Goal: Task Accomplishment & Management: Manage account settings

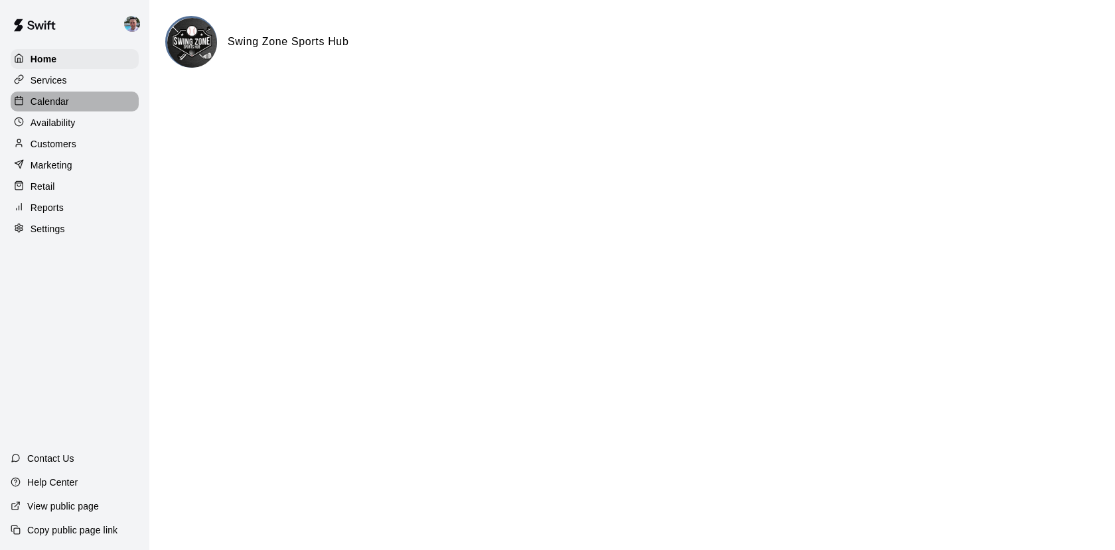
click at [50, 103] on p "Calendar" at bounding box center [50, 101] width 39 height 13
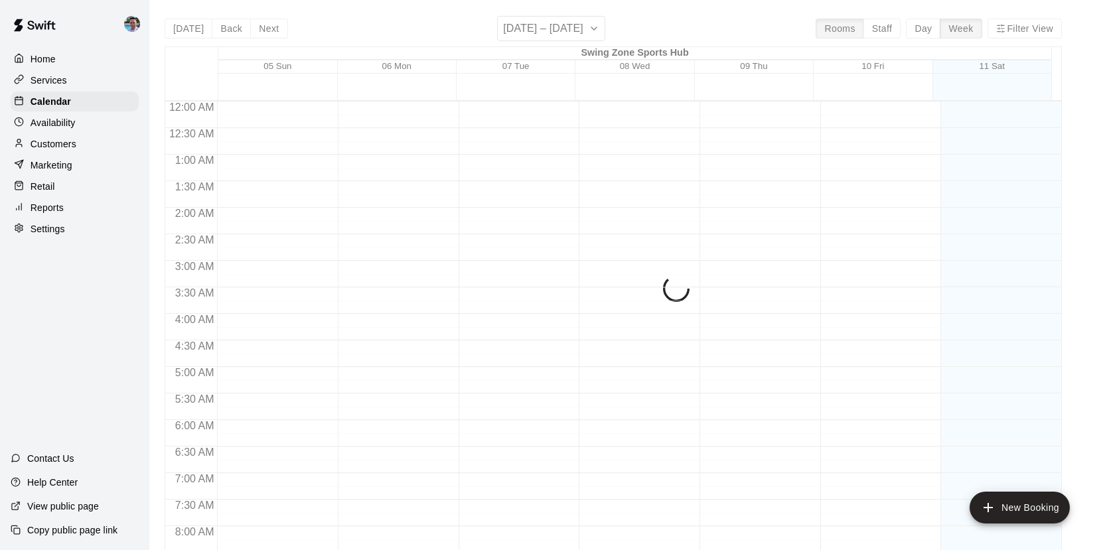
scroll to position [757, 0]
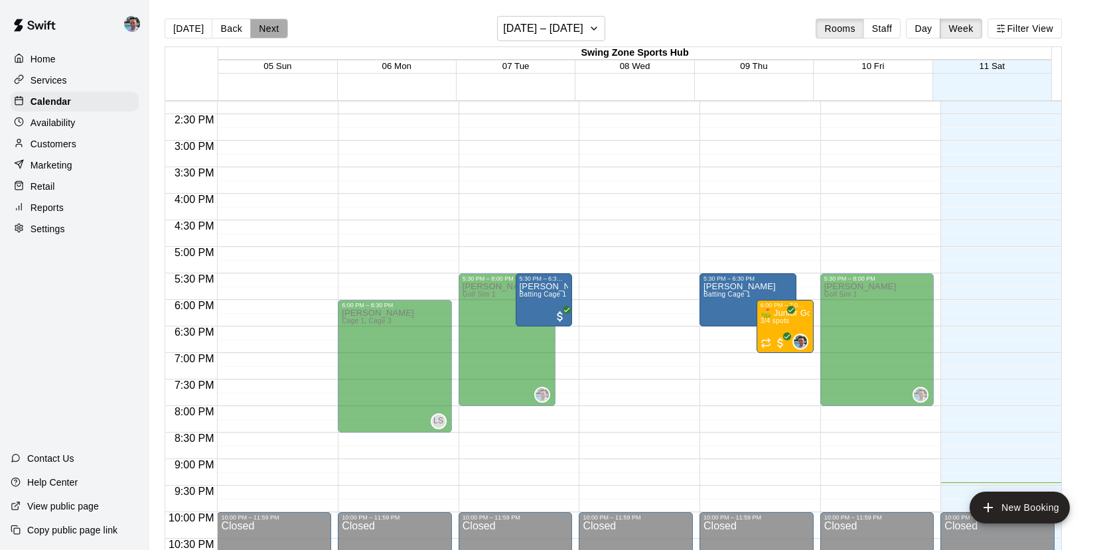
click at [268, 33] on button "Next" at bounding box center [268, 29] width 37 height 20
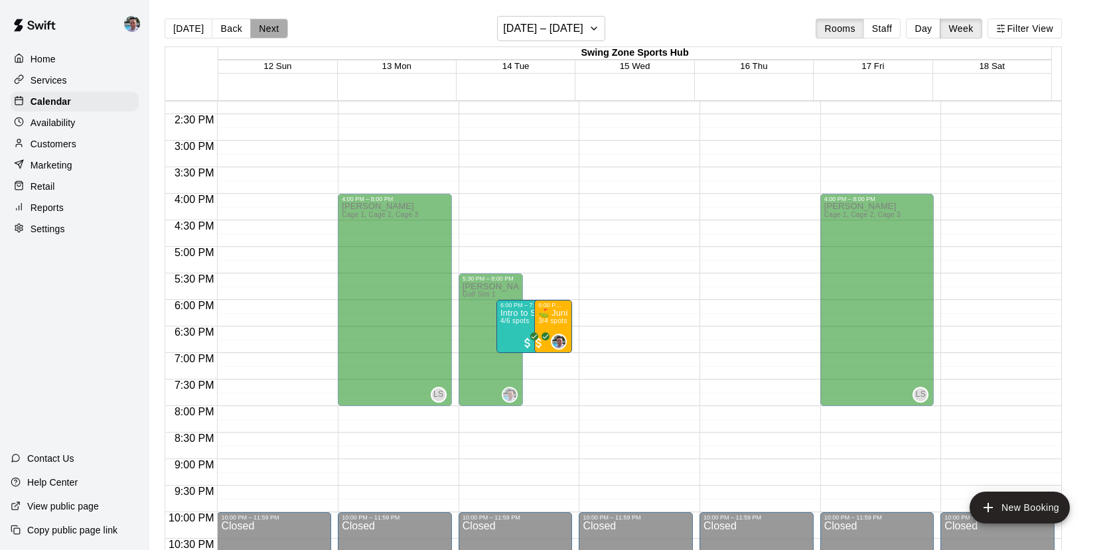
click at [268, 33] on button "Next" at bounding box center [268, 29] width 37 height 20
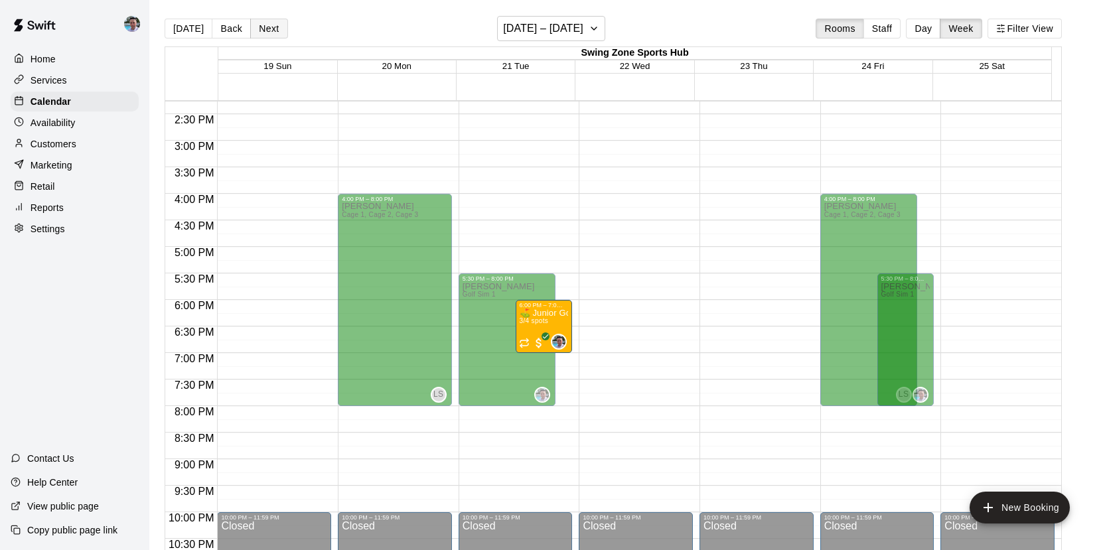
click at [268, 33] on button "Next" at bounding box center [268, 29] width 37 height 20
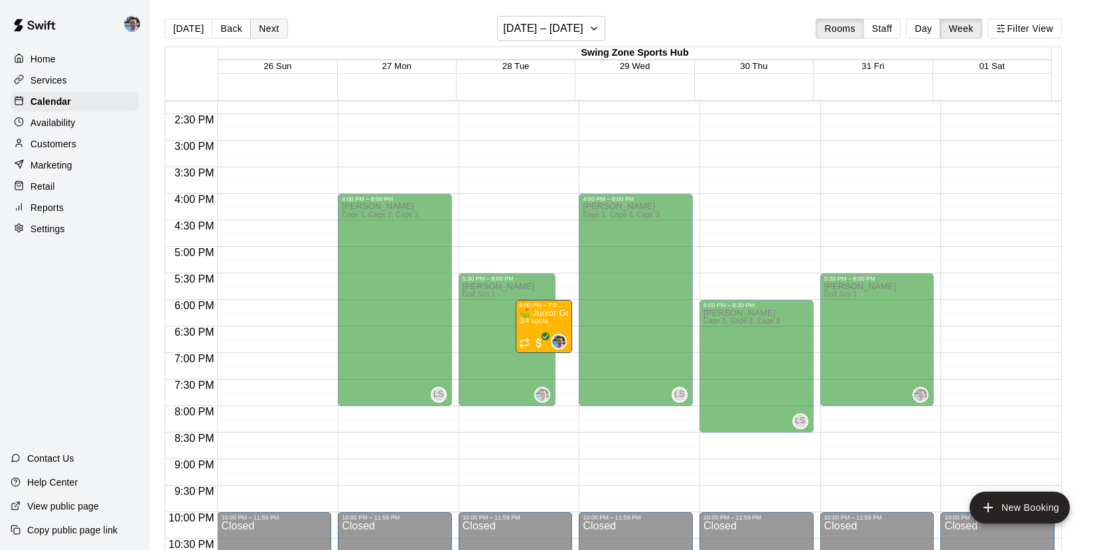
click at [268, 33] on button "Next" at bounding box center [268, 29] width 37 height 20
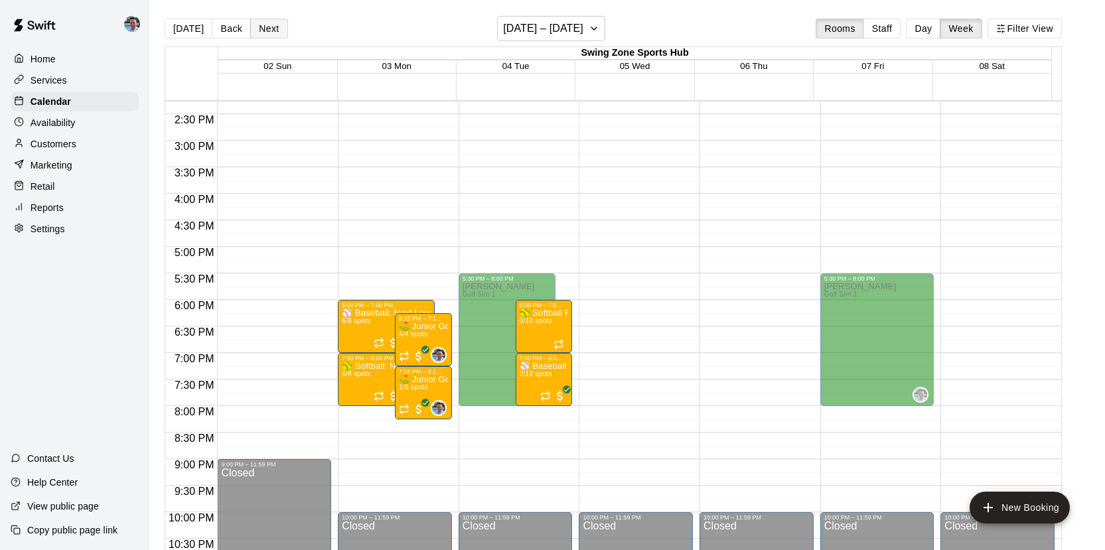
click at [268, 33] on button "Next" at bounding box center [268, 29] width 37 height 20
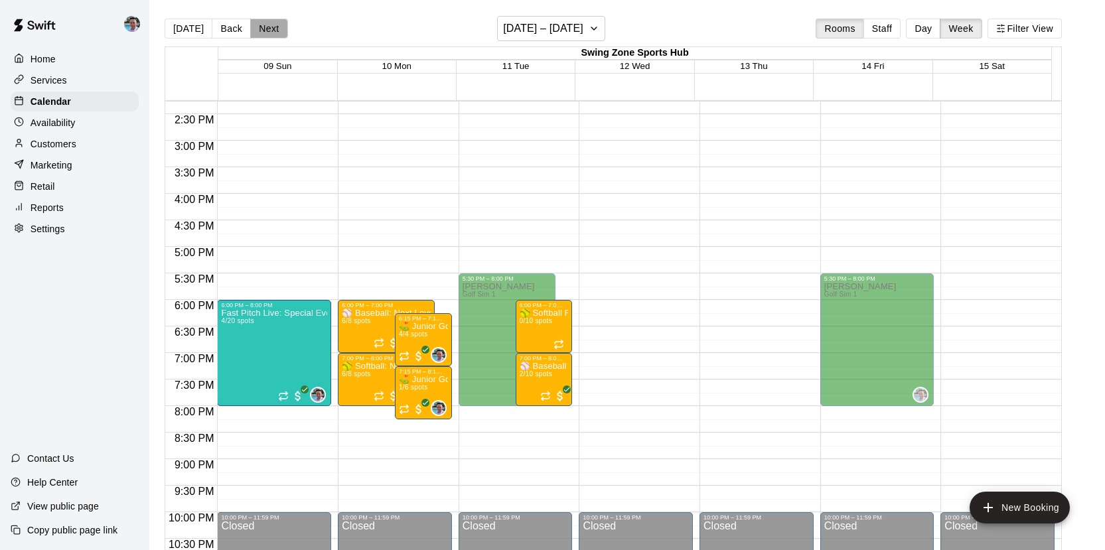
click at [268, 33] on button "Next" at bounding box center [268, 29] width 37 height 20
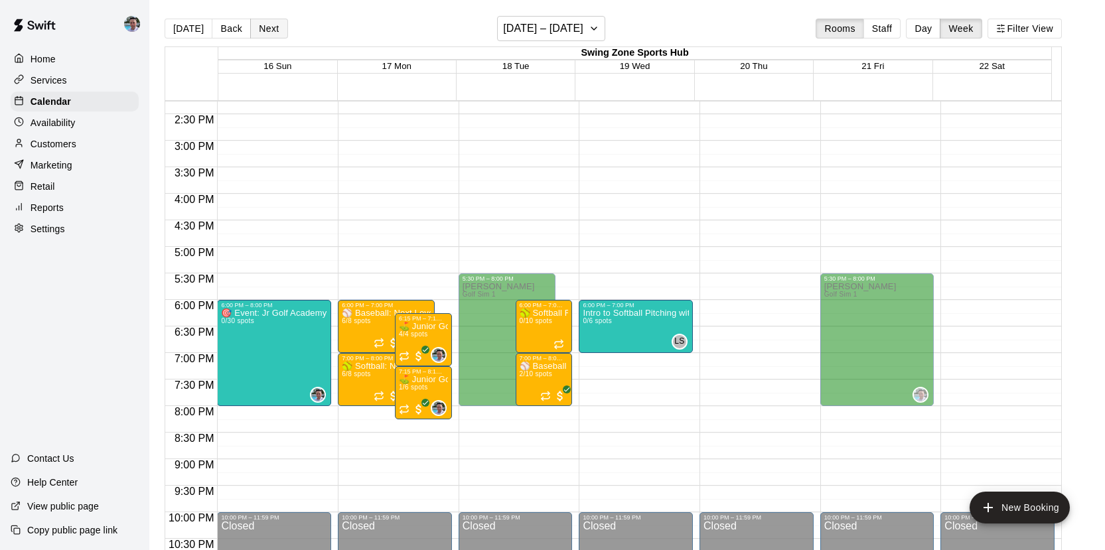
click at [268, 33] on button "Next" at bounding box center [268, 29] width 37 height 20
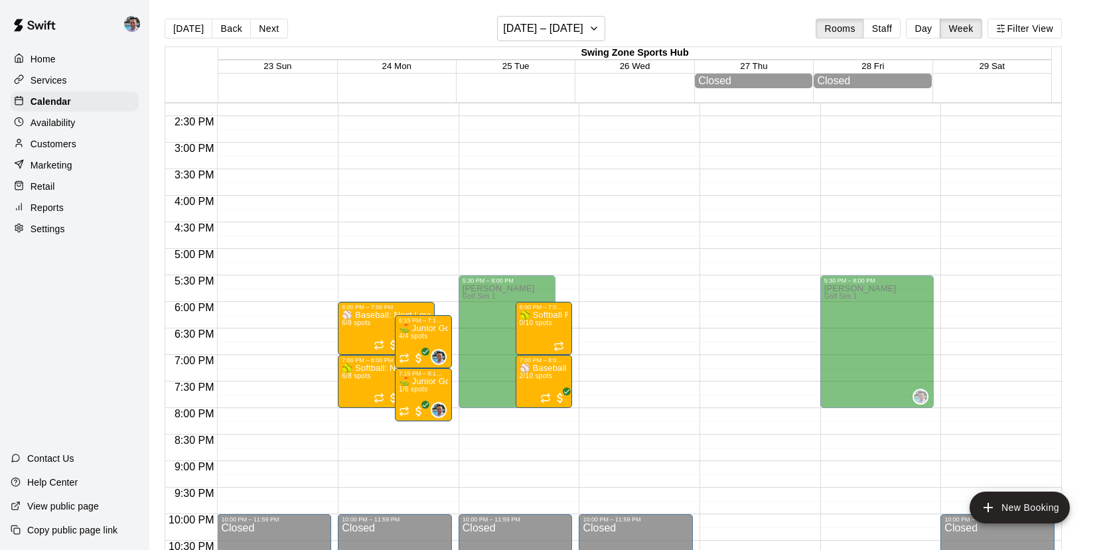
click at [56, 80] on p "Services" at bounding box center [49, 80] width 37 height 13
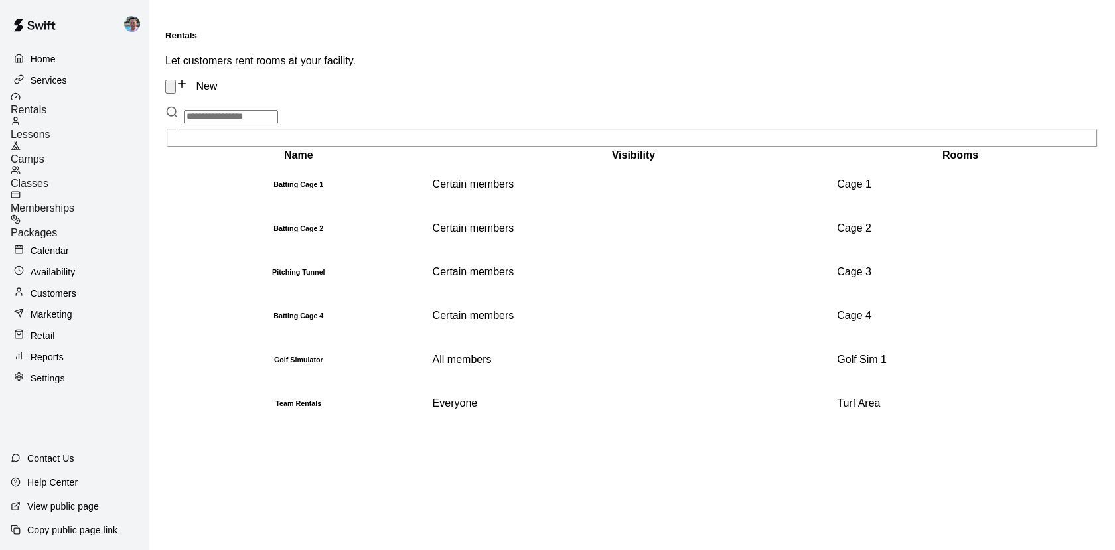
click at [72, 141] on div "Camps" at bounding box center [80, 153] width 139 height 25
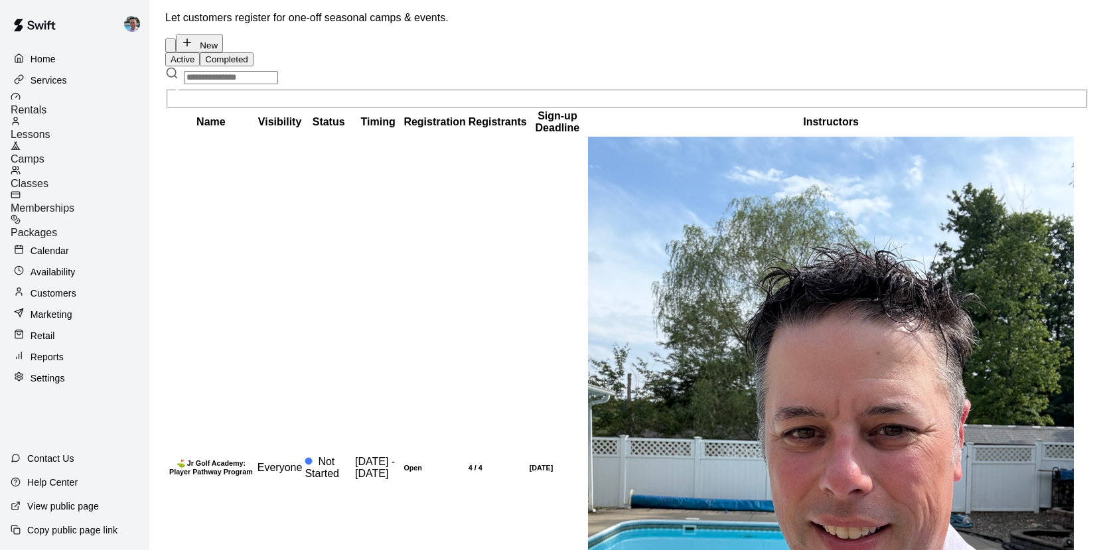
scroll to position [211, 0]
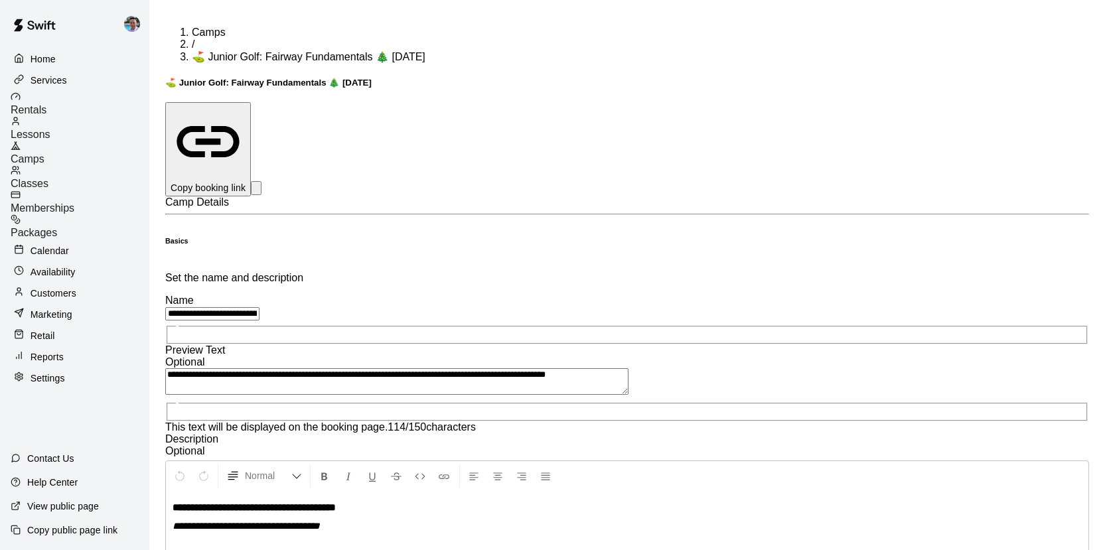
drag, startPoint x: 681, startPoint y: 145, endPoint x: 593, endPoint y: 143, distance: 88.3
click at [260, 307] on input "**********" at bounding box center [212, 313] width 94 height 13
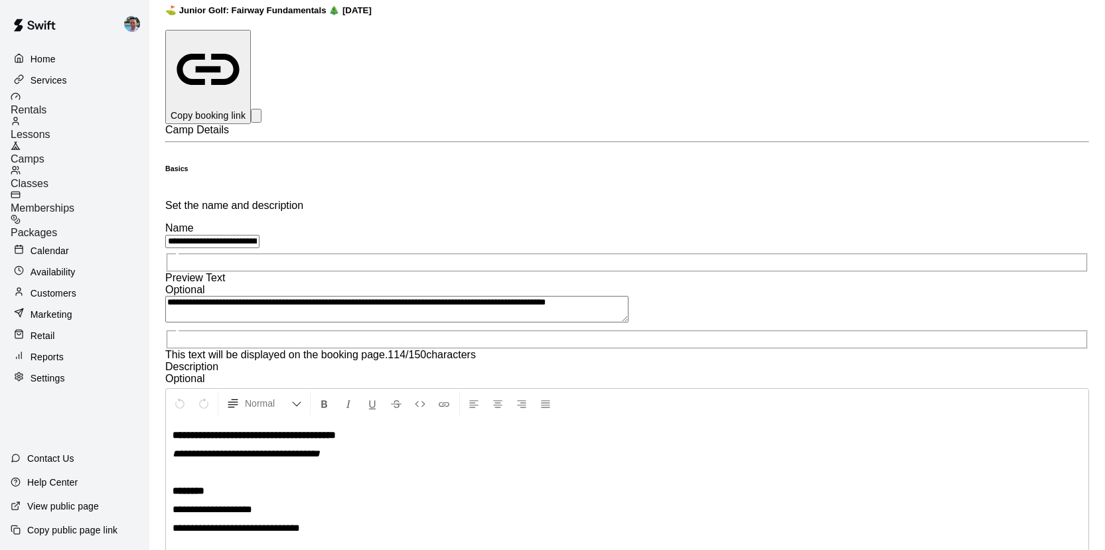
scroll to position [251, 0]
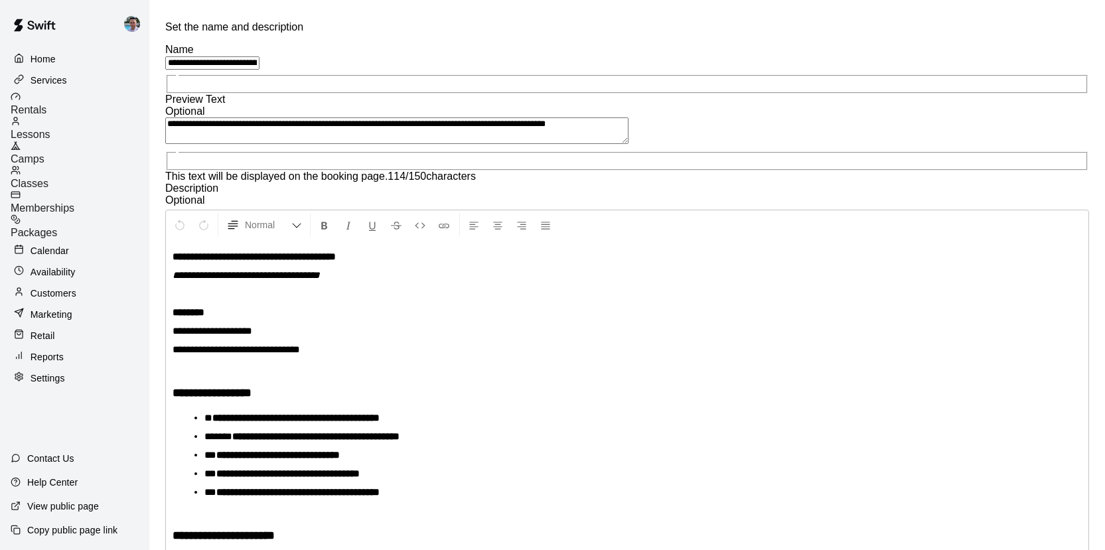
click at [105, 143] on div "Camps" at bounding box center [80, 153] width 139 height 25
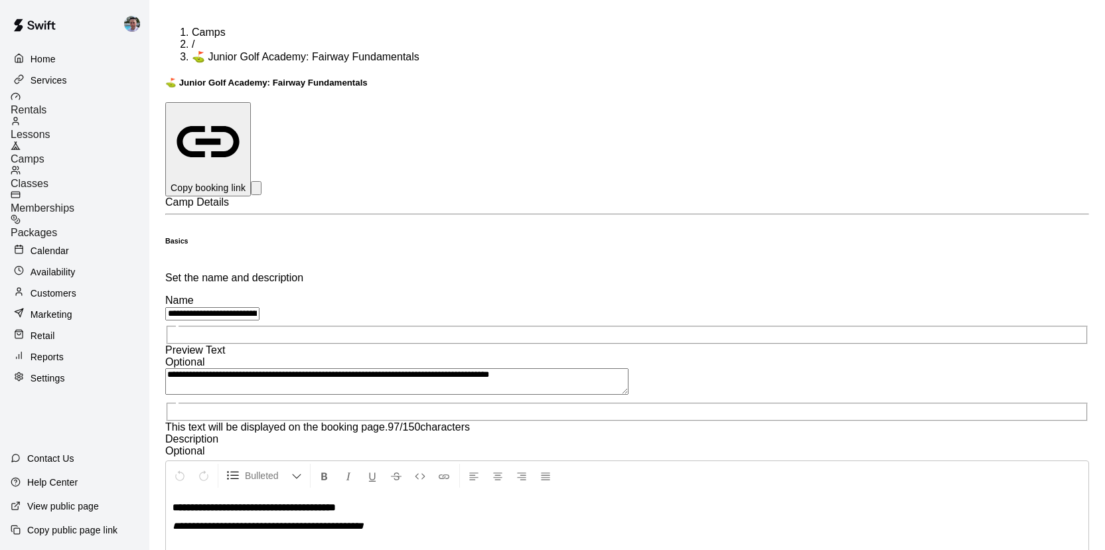
click at [246, 181] on p "Copy booking link" at bounding box center [208, 187] width 75 height 13
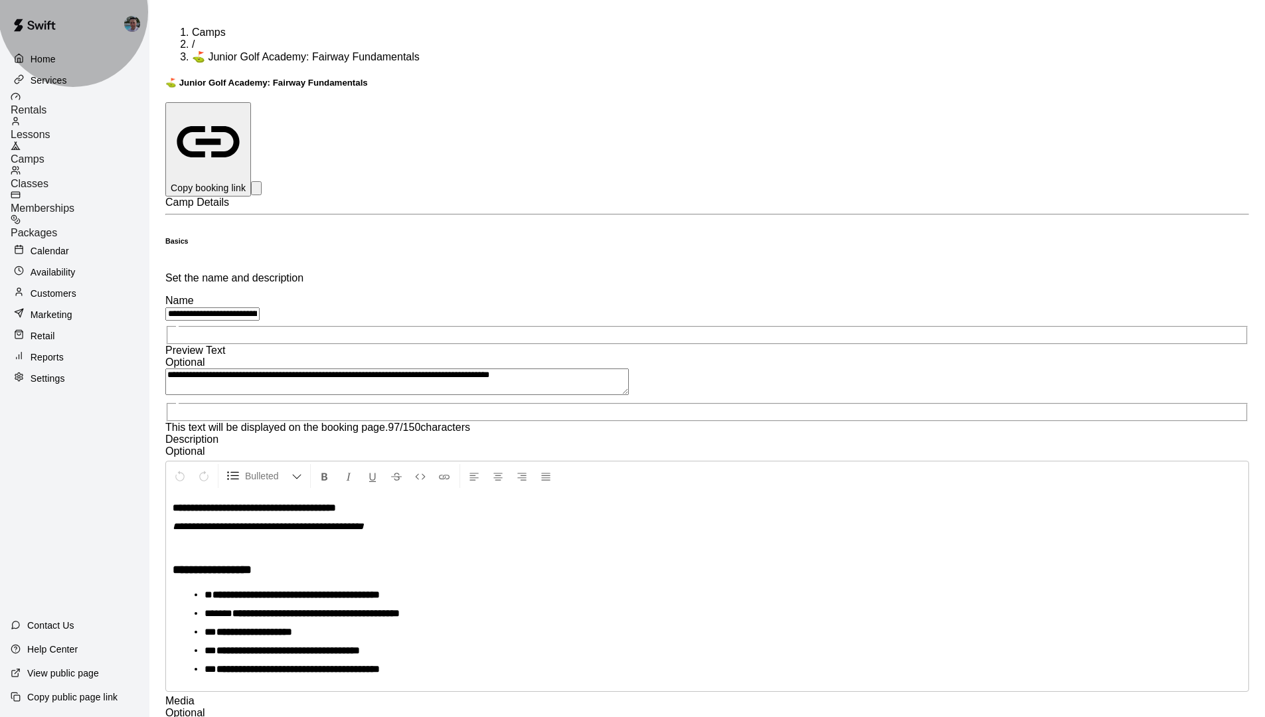
click at [105, 144] on div "Camps" at bounding box center [80, 153] width 139 height 25
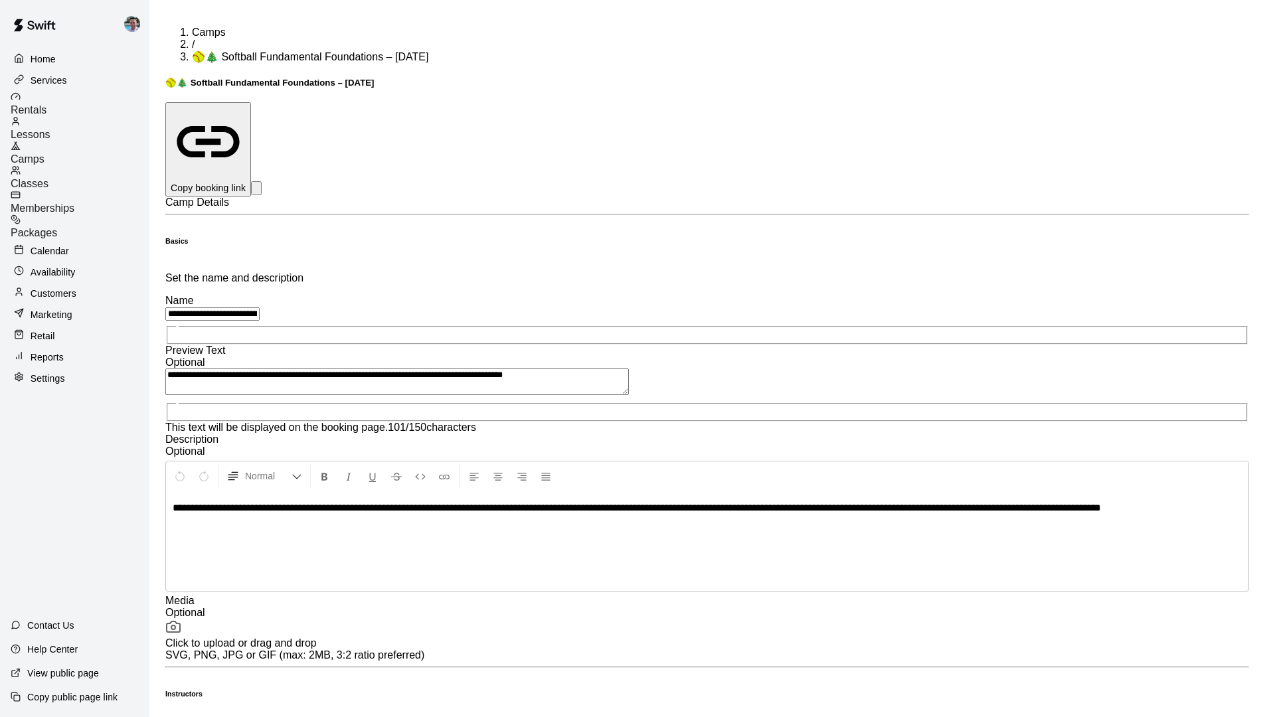
click at [44, 153] on span "Camps" at bounding box center [28, 158] width 34 height 11
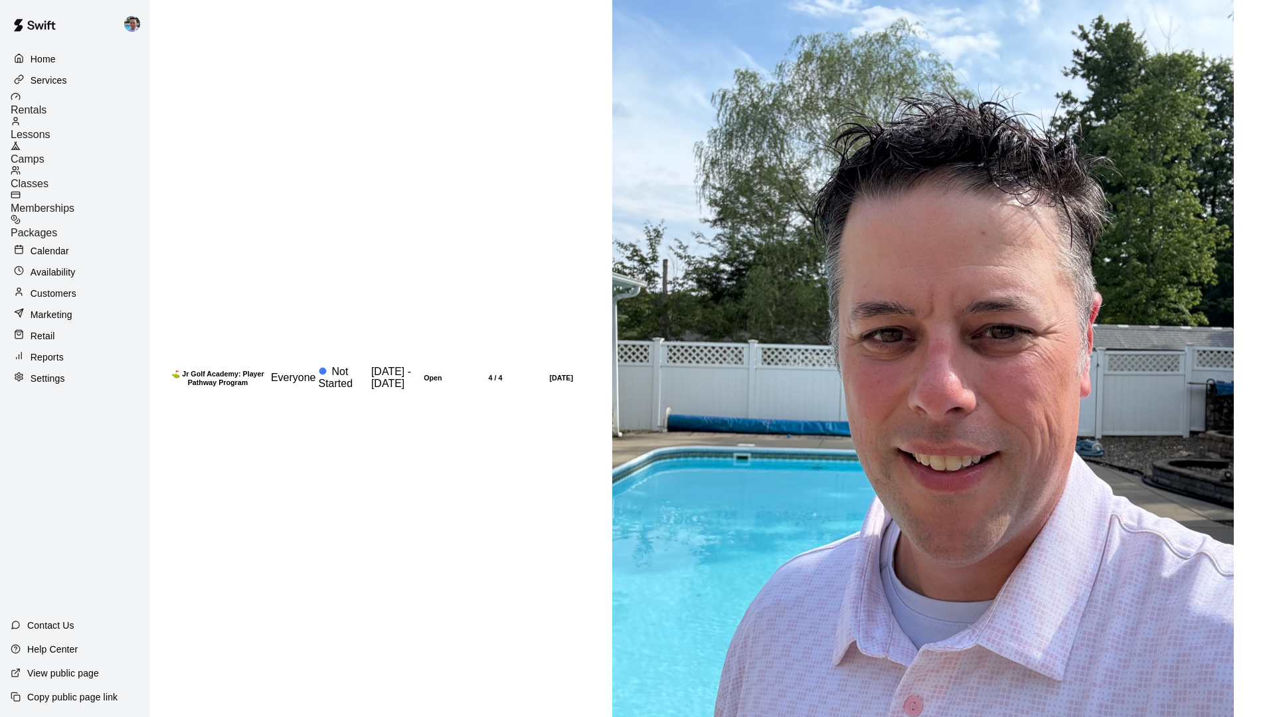
scroll to position [226, 0]
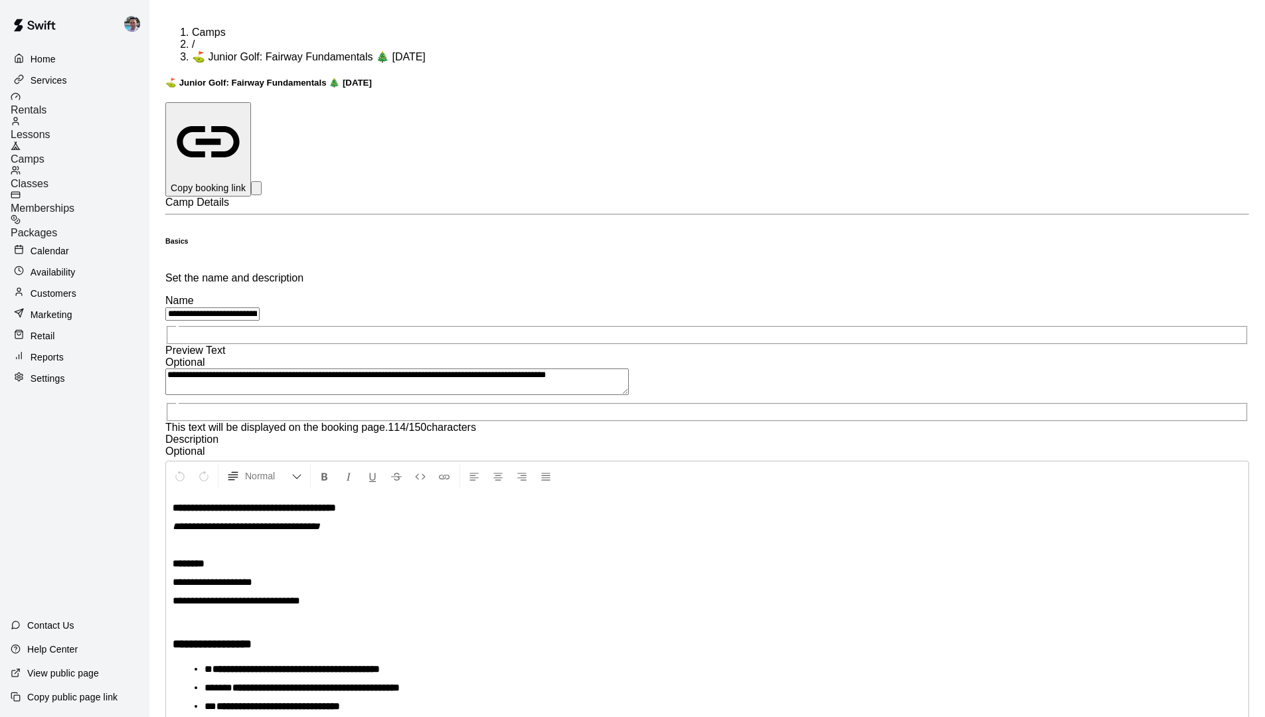
click at [260, 307] on input "**********" at bounding box center [212, 313] width 94 height 13
drag, startPoint x: 705, startPoint y: 145, endPoint x: 617, endPoint y: 140, distance: 87.8
click at [260, 307] on input "**********" at bounding box center [212, 313] width 94 height 13
type input "**********"
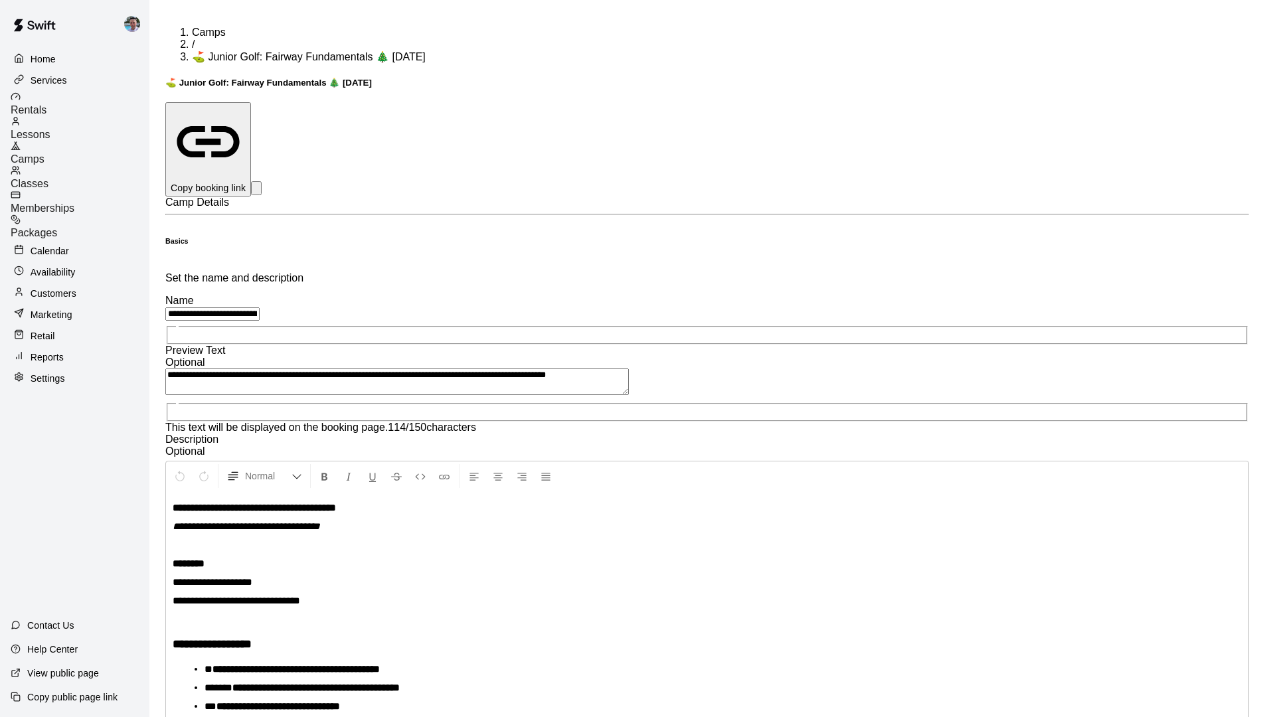
click at [576, 368] on textarea "**********" at bounding box center [396, 381] width 463 height 27
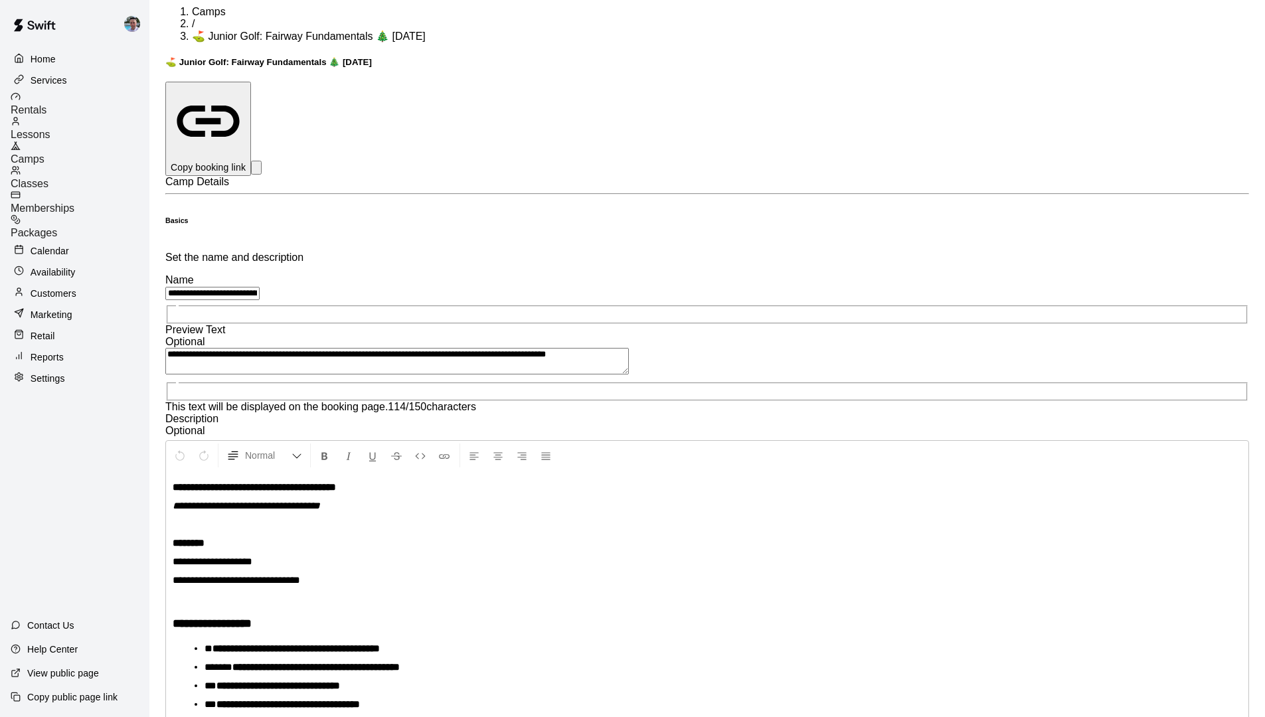
scroll to position [49, 0]
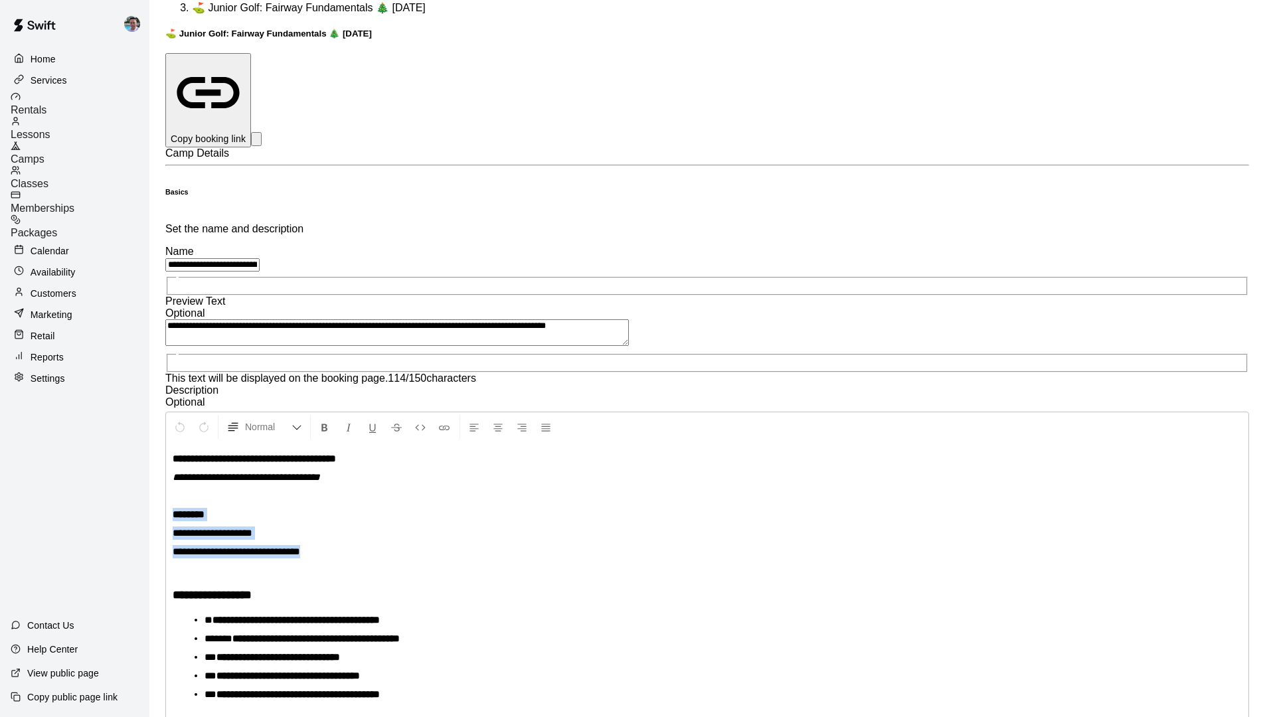
drag, startPoint x: 582, startPoint y: 376, endPoint x: 409, endPoint y: 338, distance: 176.7
click at [409, 442] on div "**********" at bounding box center [707, 620] width 1082 height 356
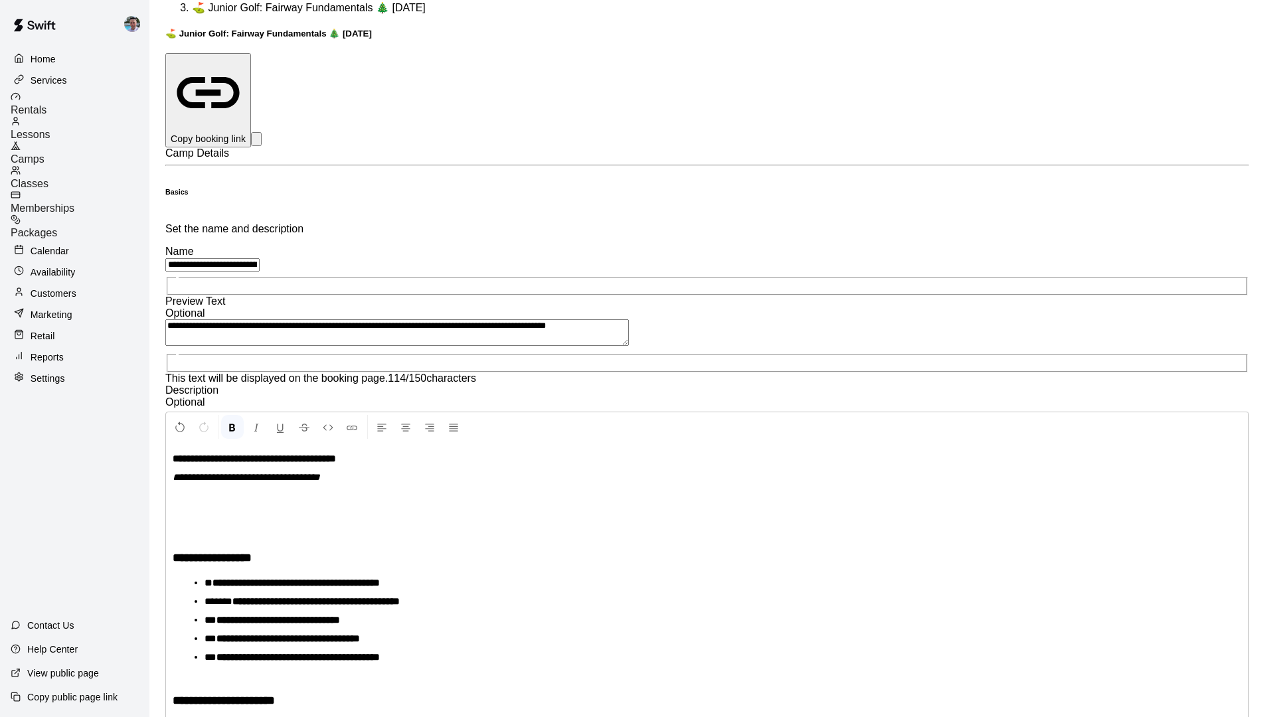
click at [252, 550] on strong "**********" at bounding box center [212, 558] width 79 height 12
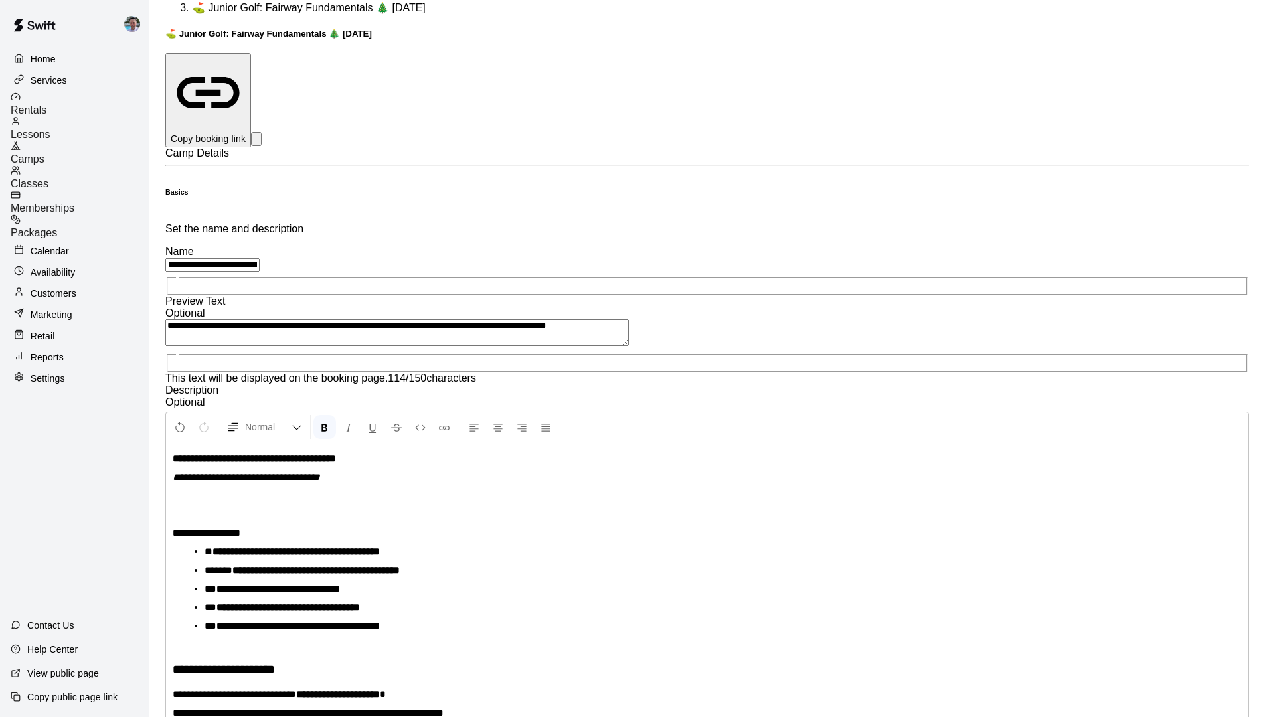
click at [616, 550] on li "**********" at bounding box center [712, 588] width 1016 height 13
click at [240, 528] on strong "**********" at bounding box center [207, 533] width 68 height 10
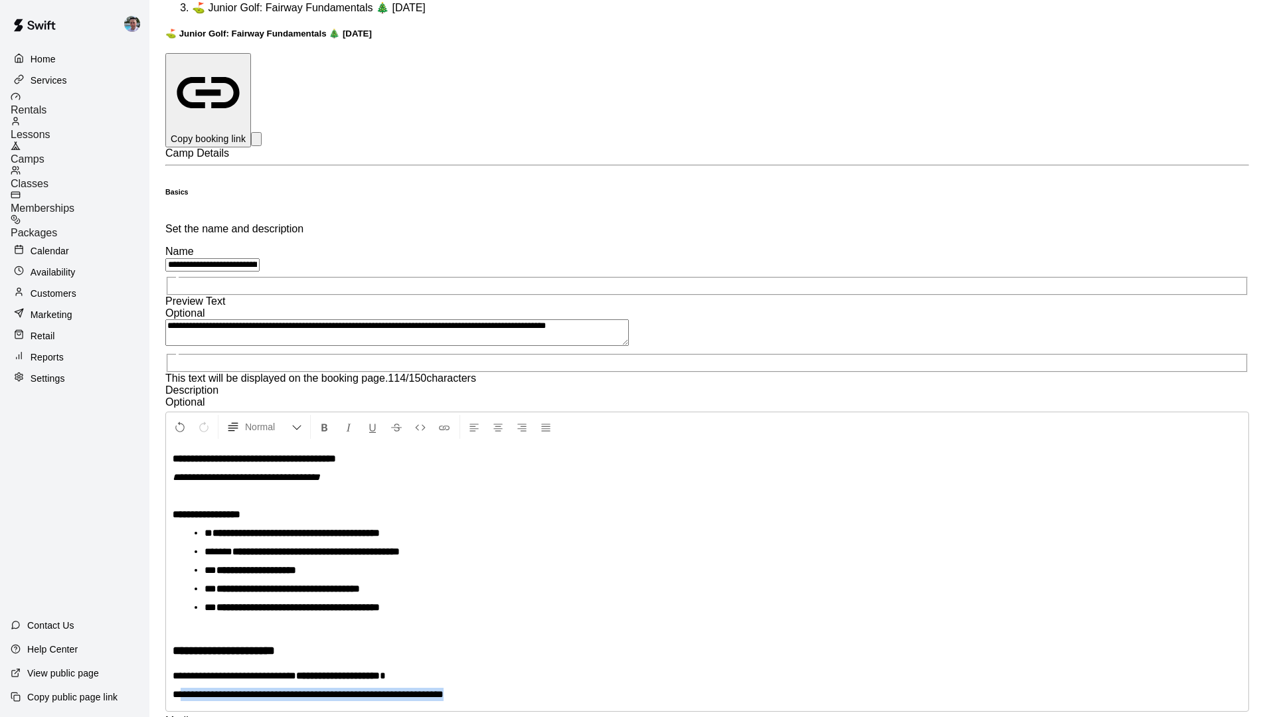
drag, startPoint x: 731, startPoint y: 520, endPoint x: 421, endPoint y: 516, distance: 310.0
click at [421, 550] on p "**********" at bounding box center [707, 694] width 1069 height 13
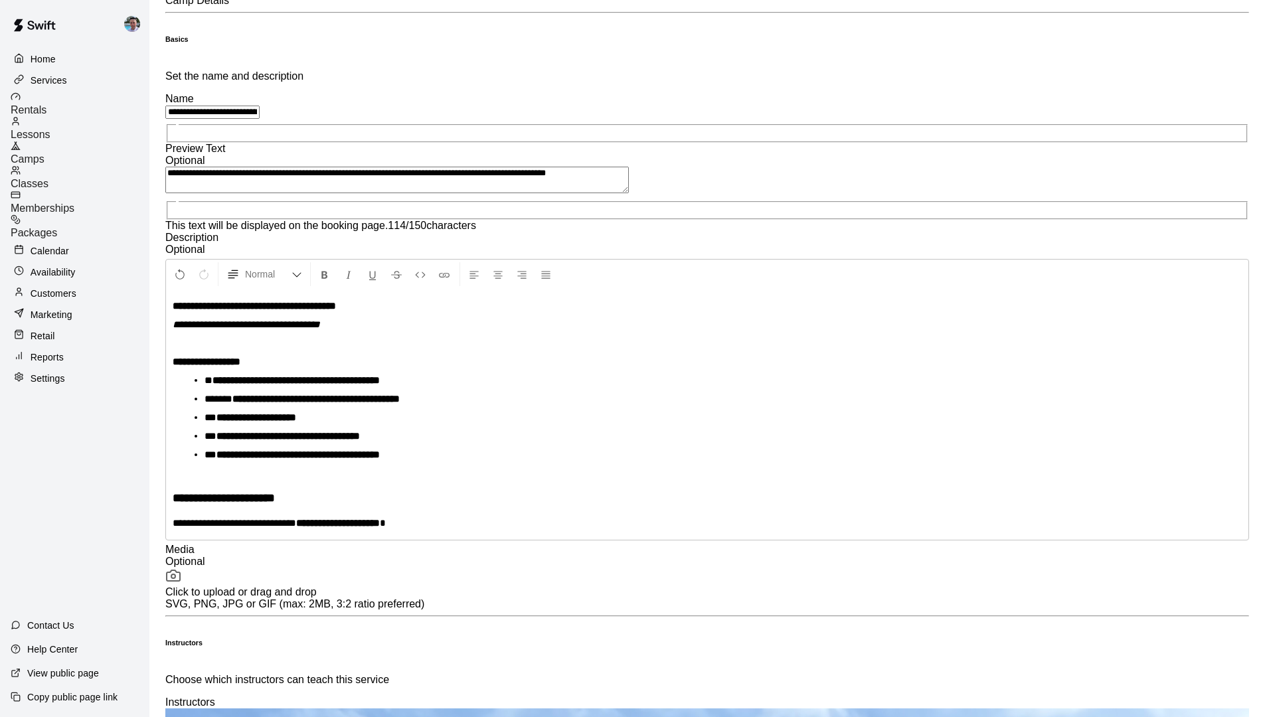
scroll to position [341, 0]
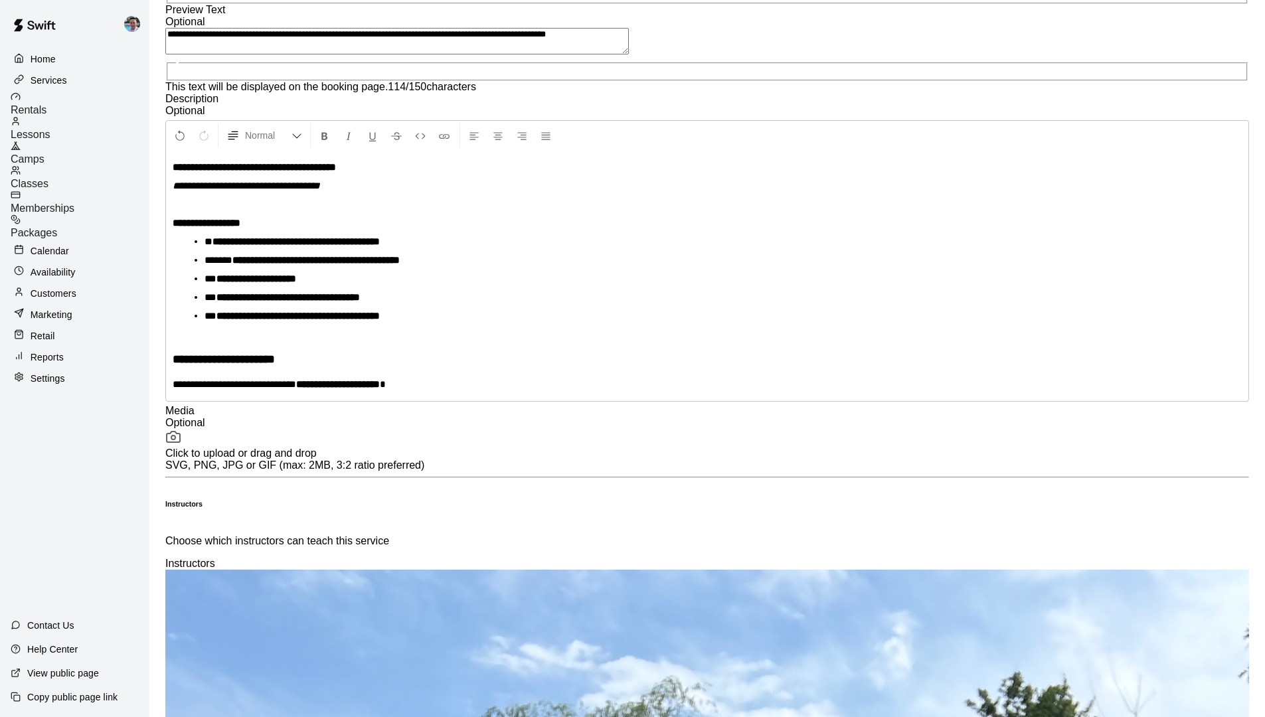
click at [181, 429] on icon at bounding box center [173, 437] width 16 height 16
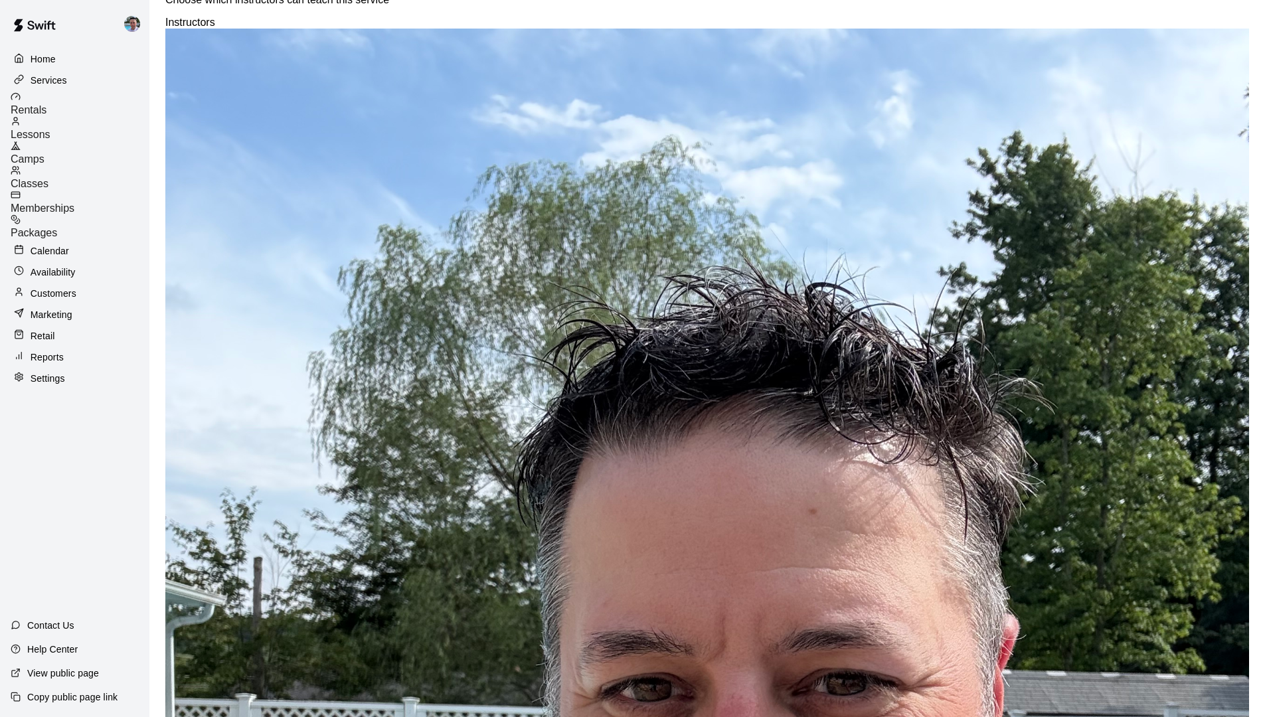
scroll to position [1119, 0]
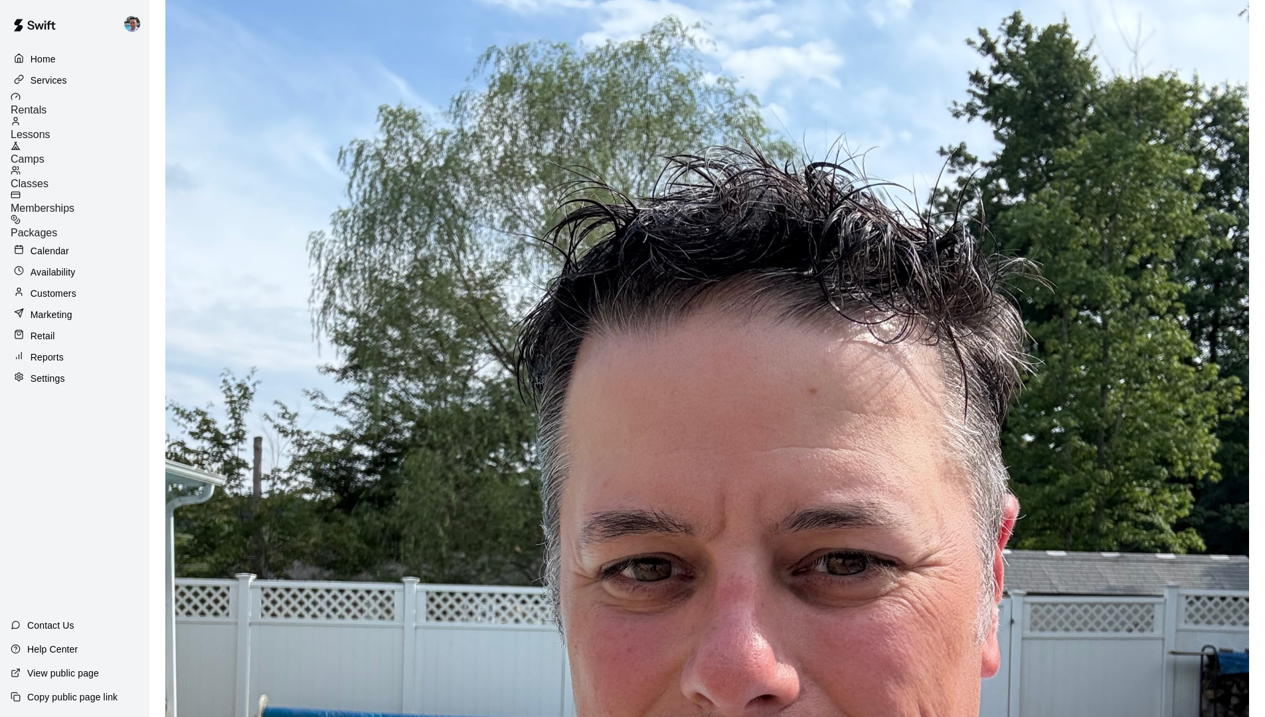
type input "***"
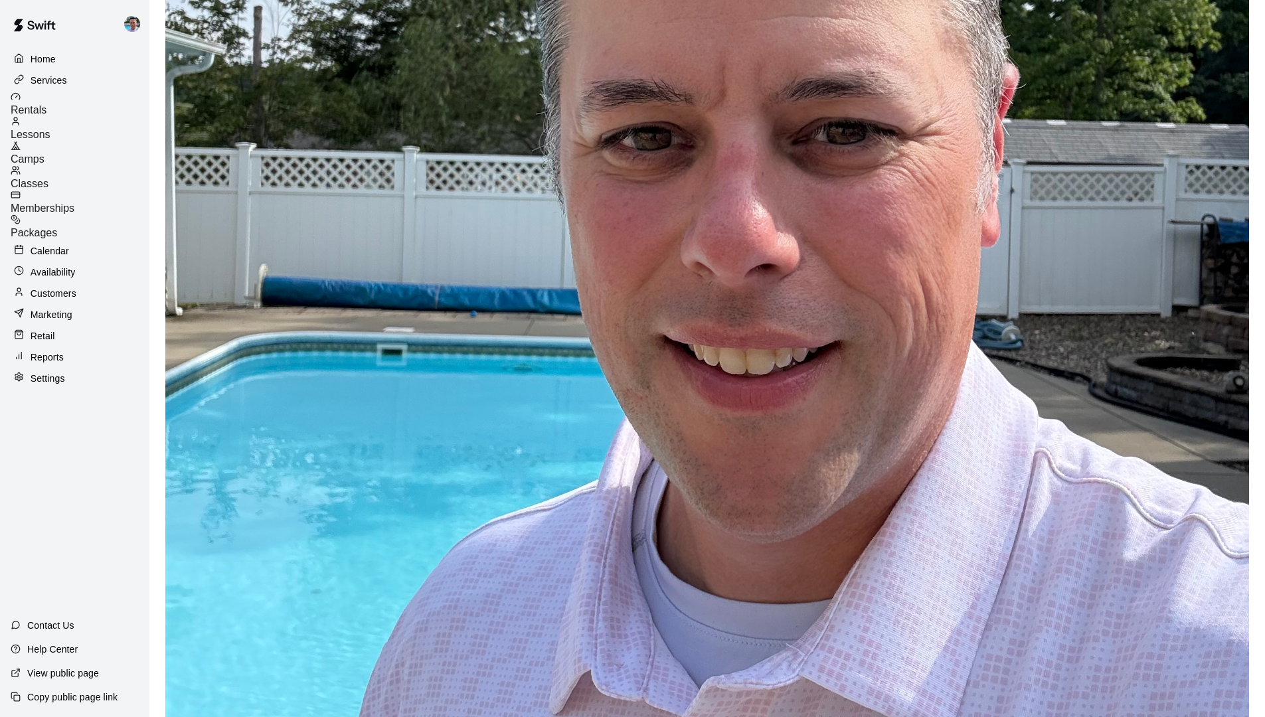
scroll to position [1687, 0]
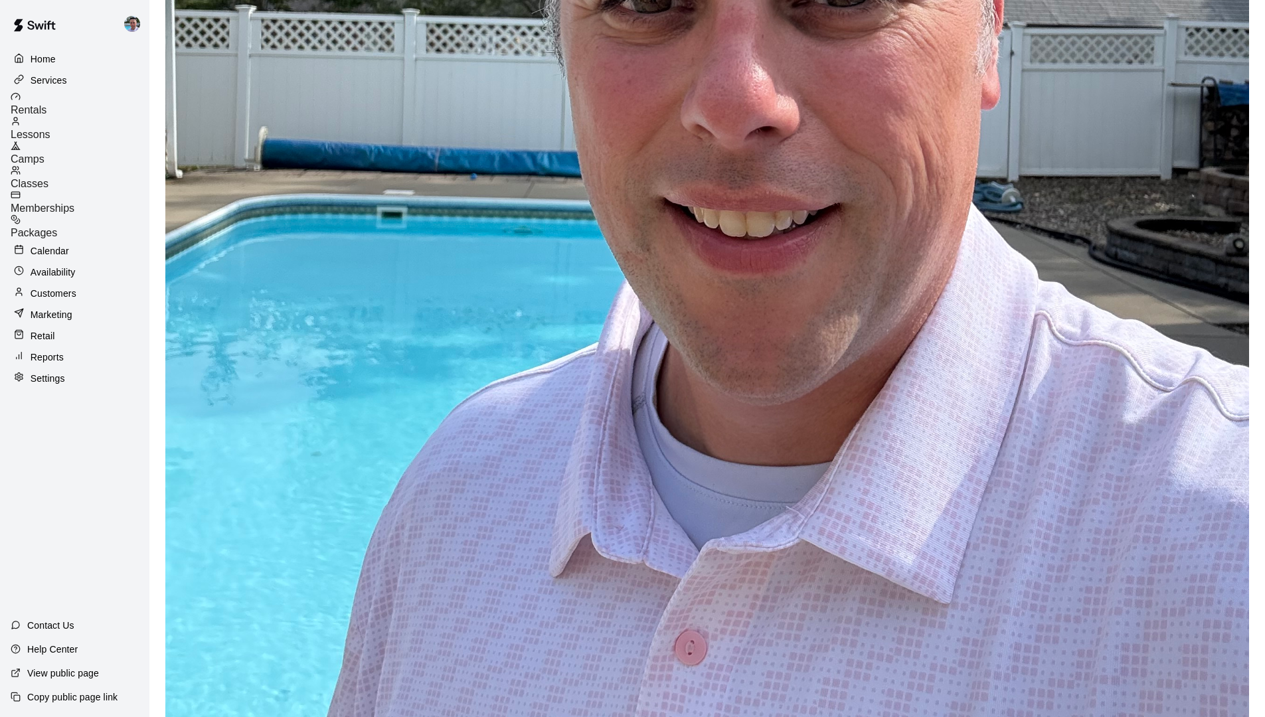
type input "*"
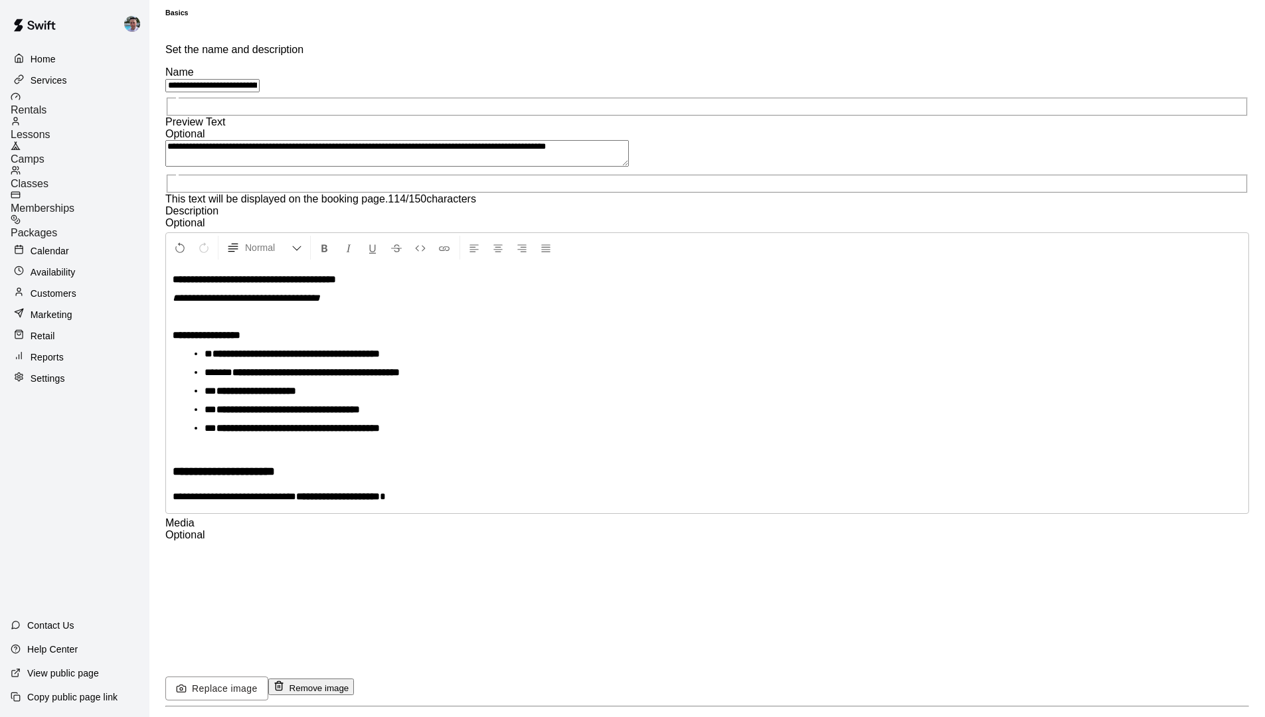
scroll to position [0, 0]
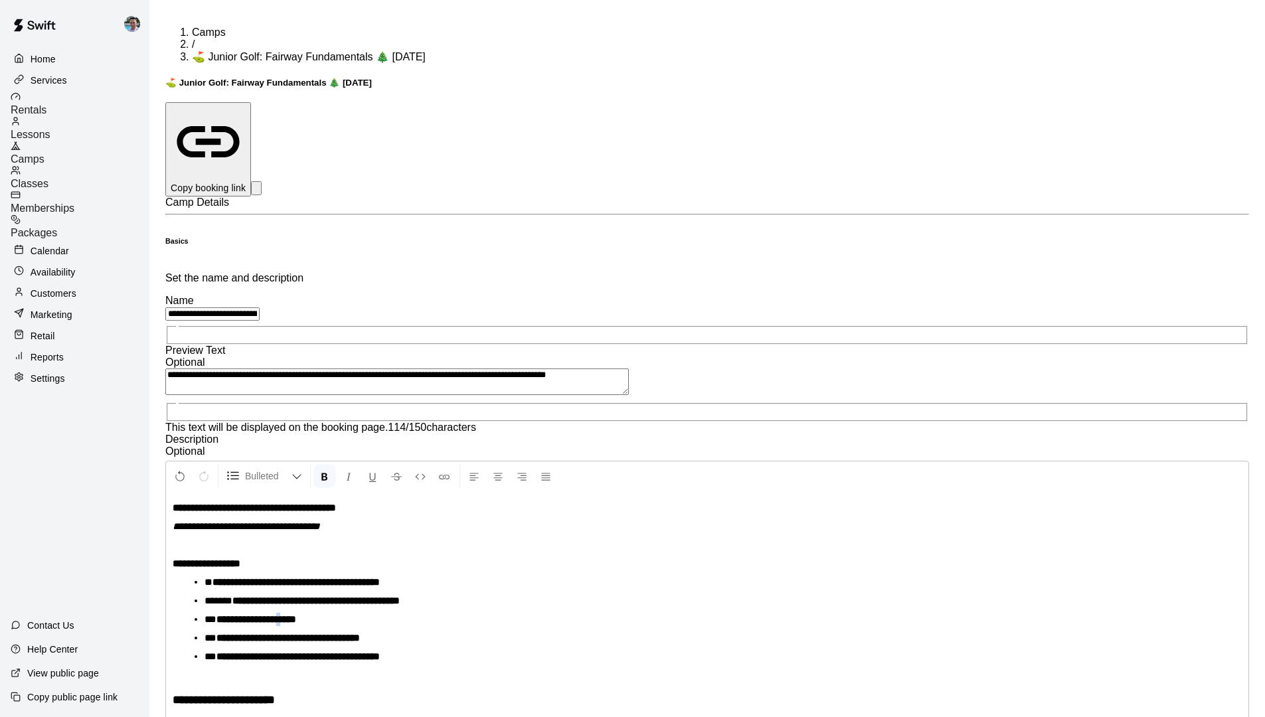
click at [296, 550] on strong "**********" at bounding box center [256, 619] width 80 height 10
click at [586, 550] on li "**********" at bounding box center [712, 619] width 1016 height 13
click at [574, 550] on li "**********" at bounding box center [712, 619] width 1016 height 13
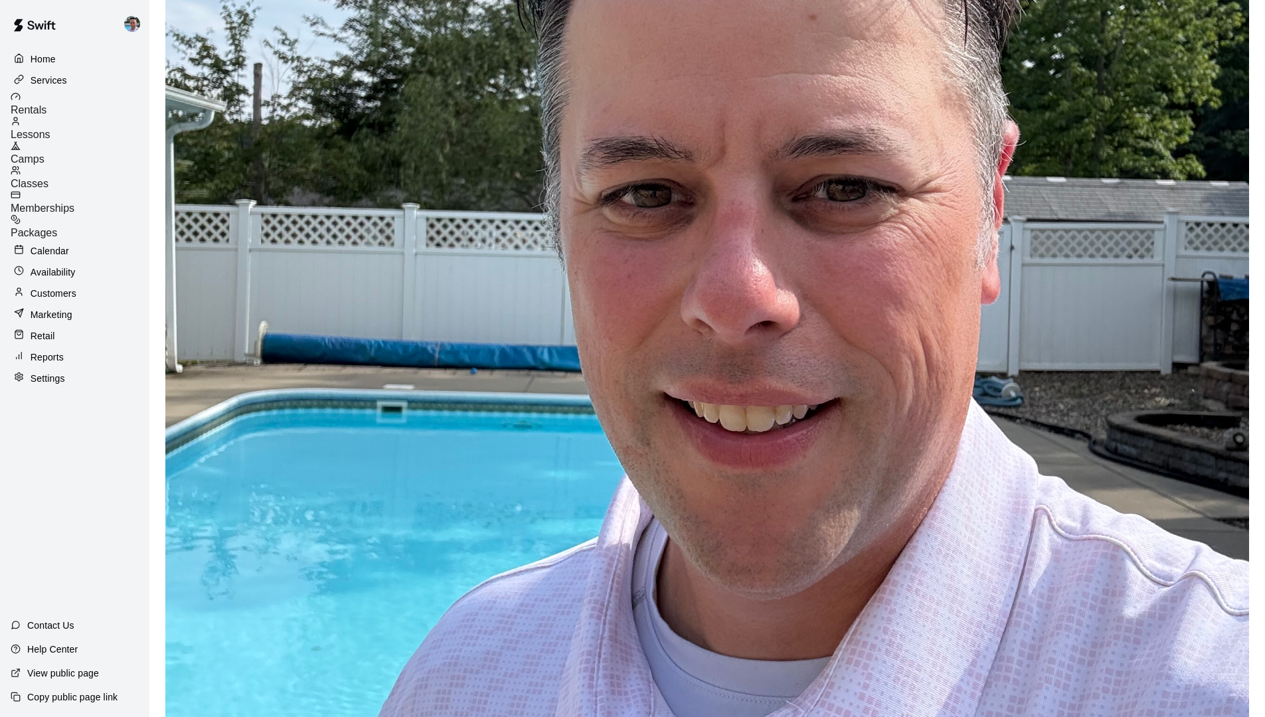
scroll to position [1742, 0]
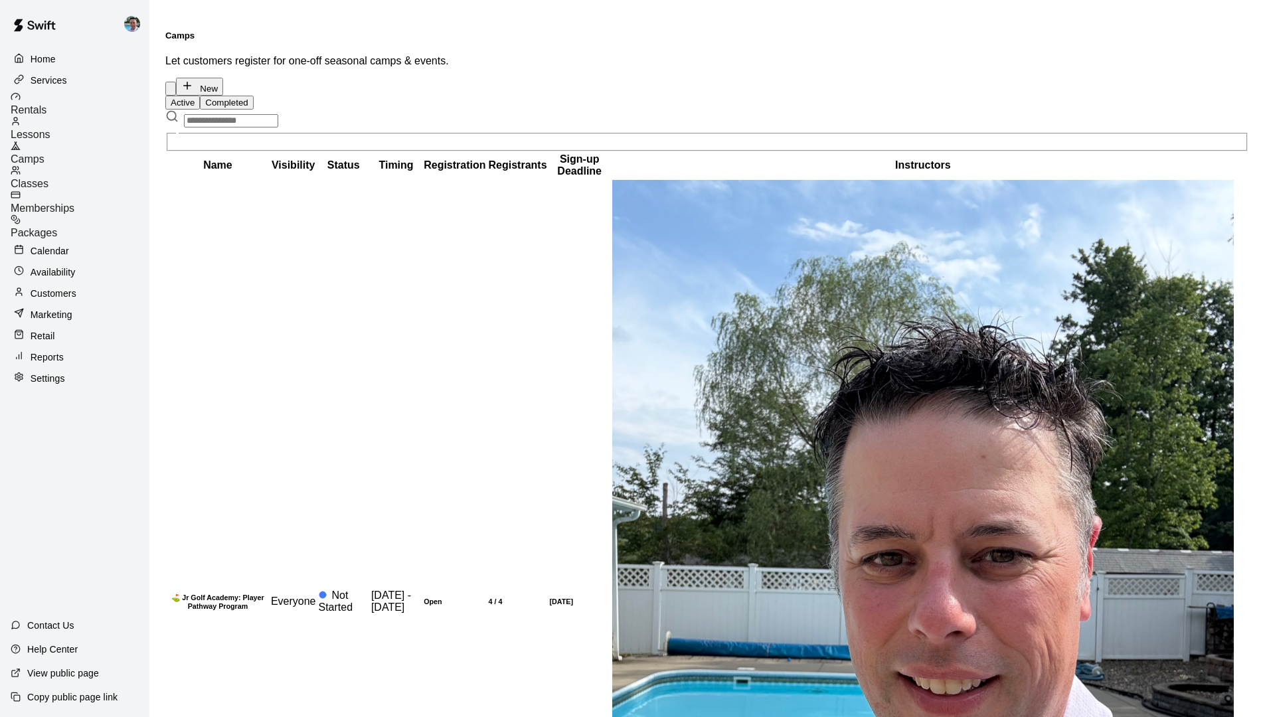
click at [223, 78] on button "New" at bounding box center [199, 87] width 47 height 18
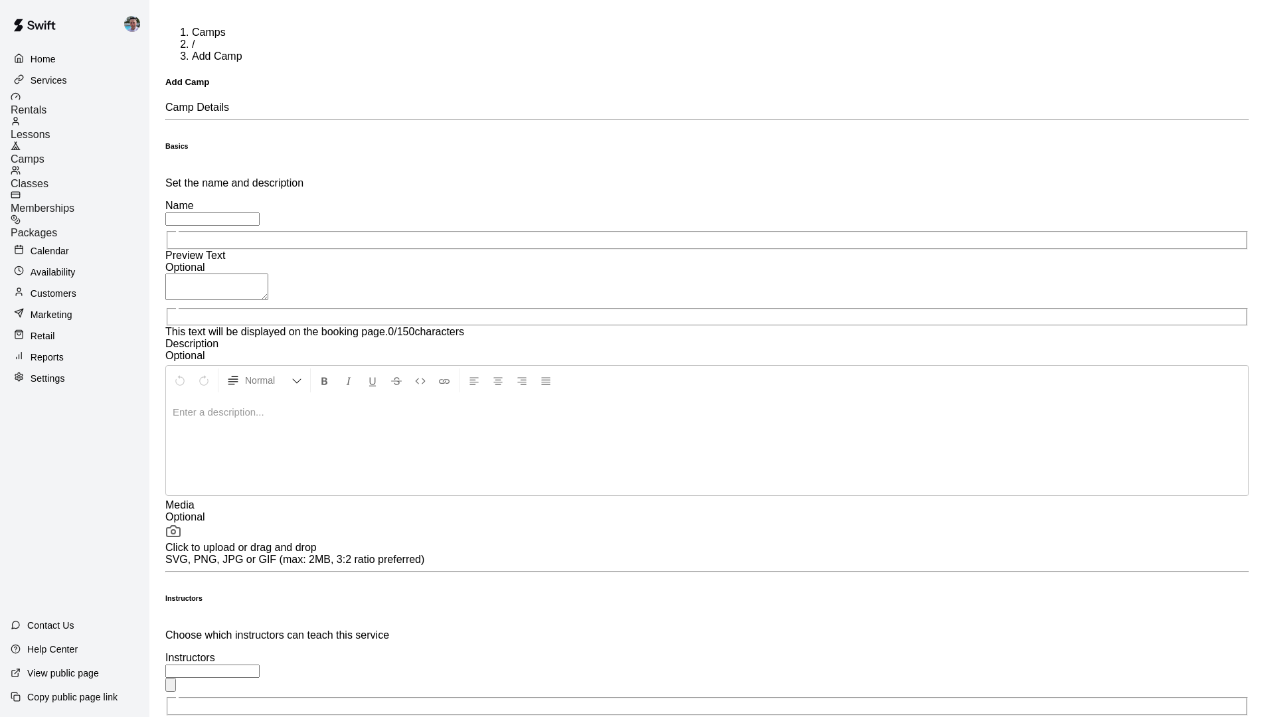
scroll to position [25, 0]
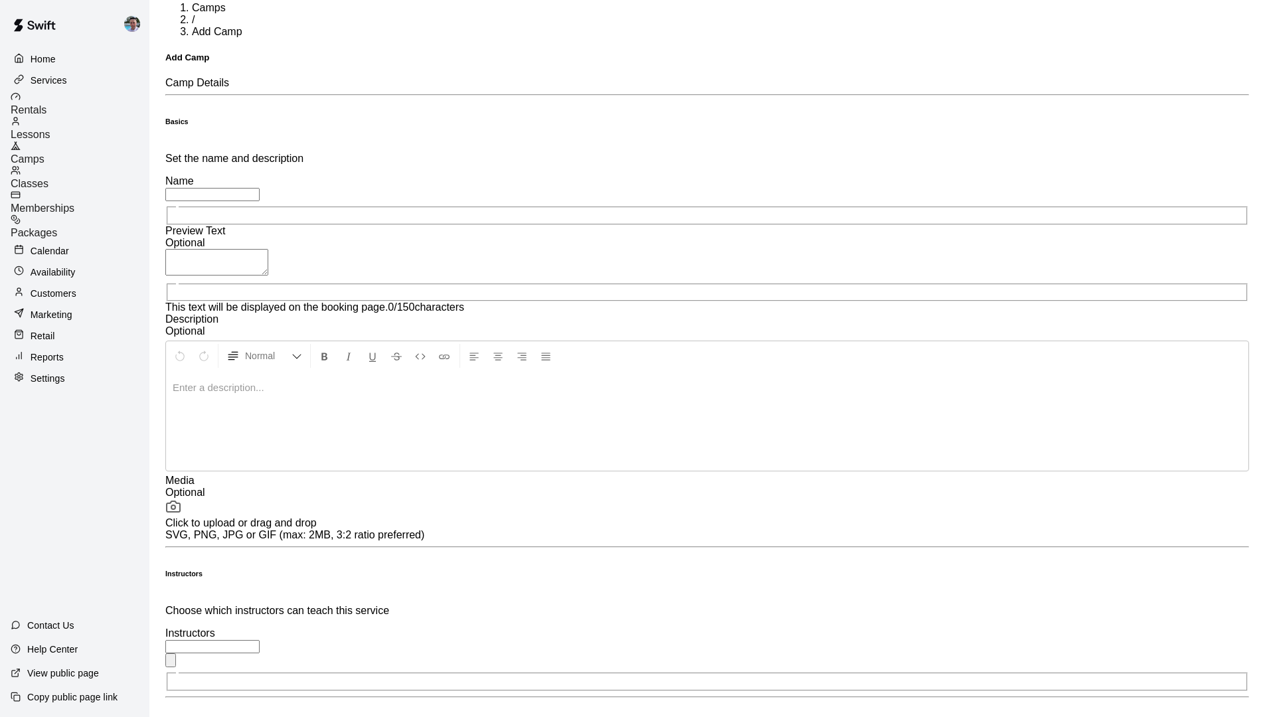
click at [66, 63] on div "Home" at bounding box center [75, 59] width 128 height 20
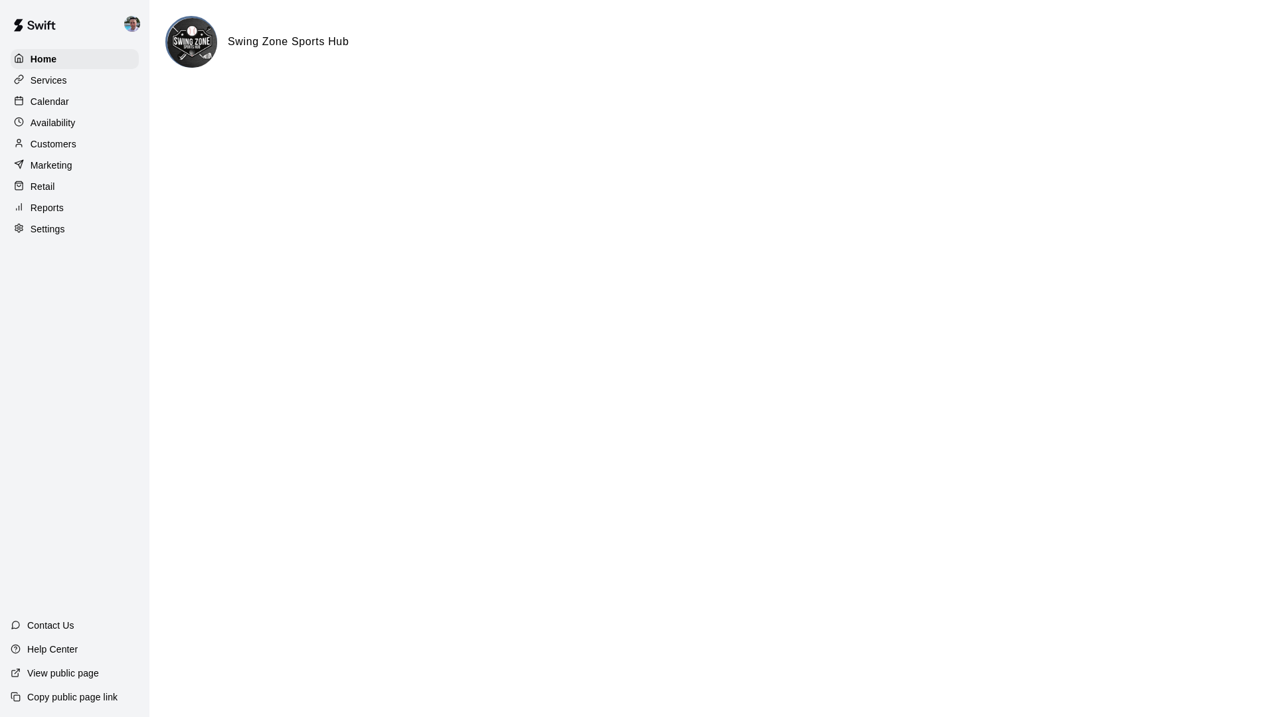
click at [86, 80] on div "Services" at bounding box center [75, 80] width 128 height 20
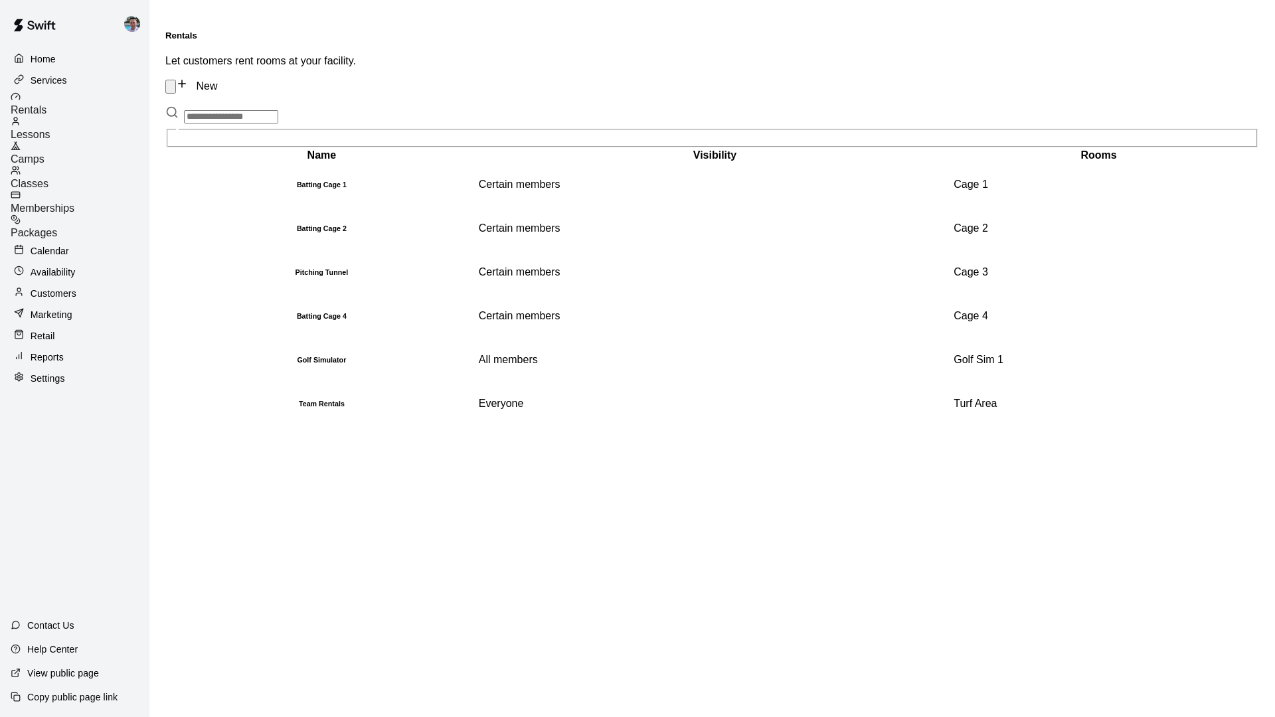
click at [78, 141] on div "Camps" at bounding box center [80, 153] width 139 height 25
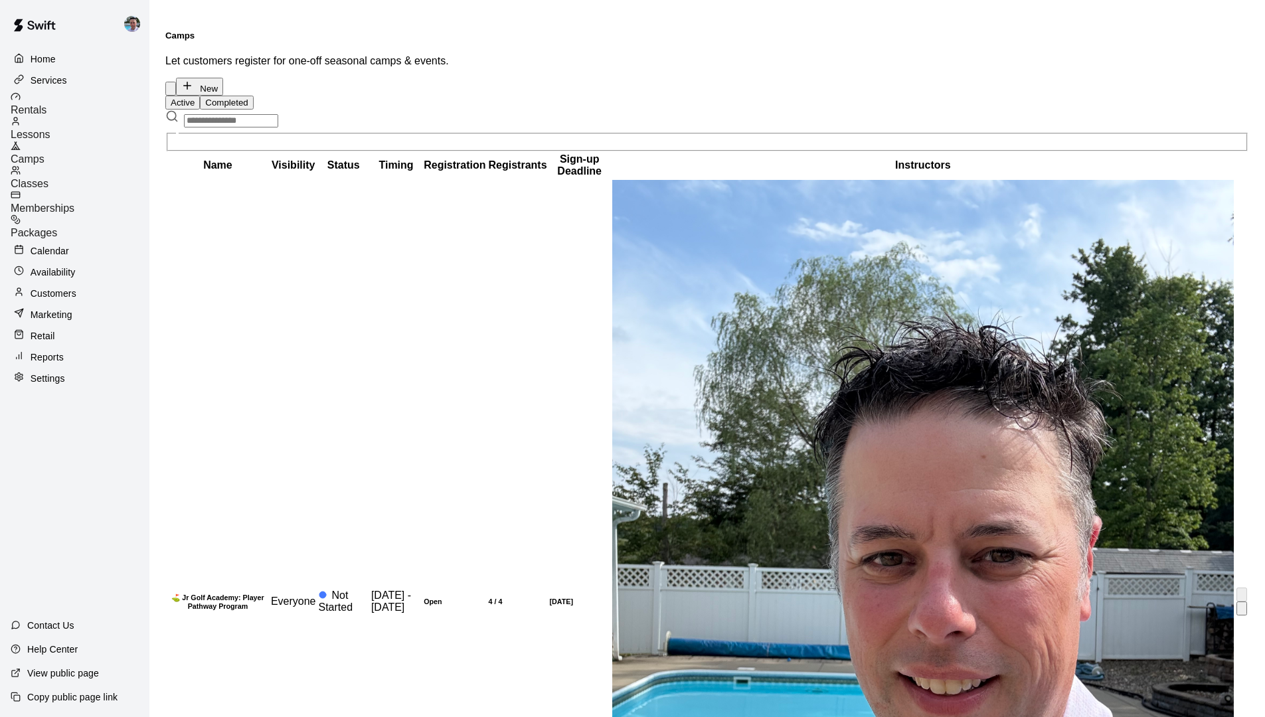
click at [269, 212] on th "⛳ Jr Golf Academy: Player Pathway Program" at bounding box center [218, 601] width 102 height 844
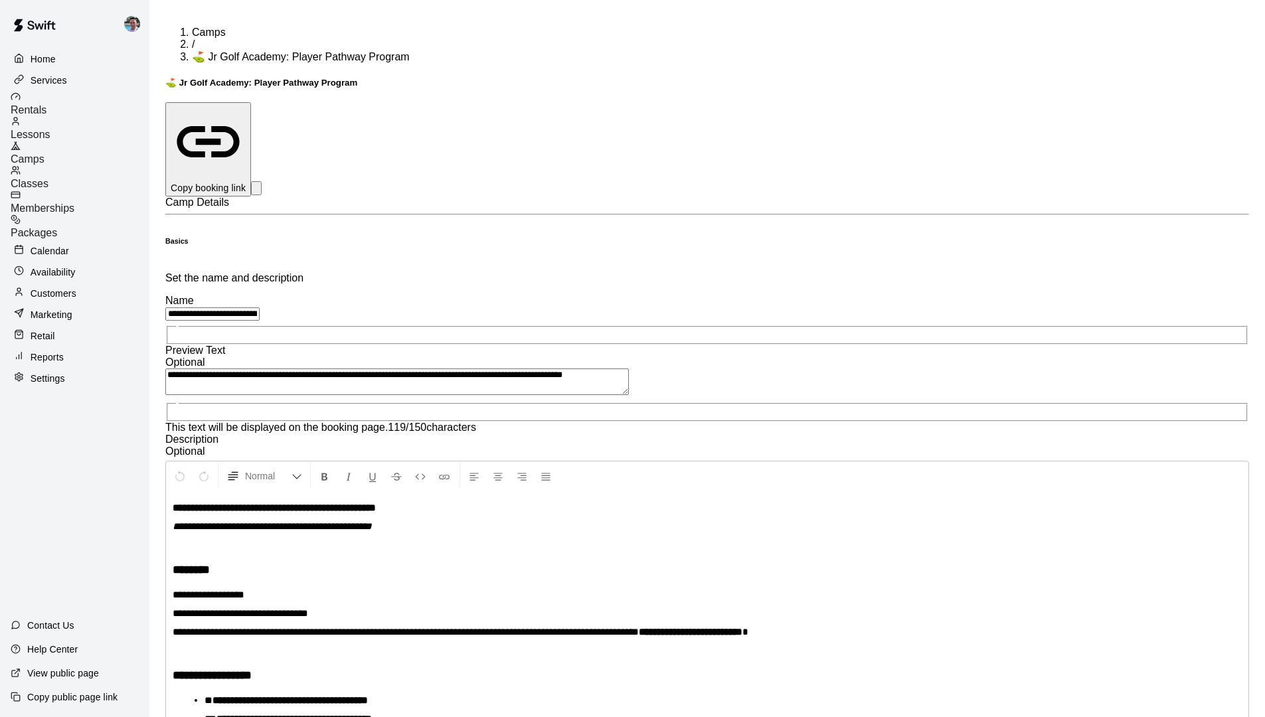
click at [117, 141] on div "Camps" at bounding box center [80, 153] width 139 height 25
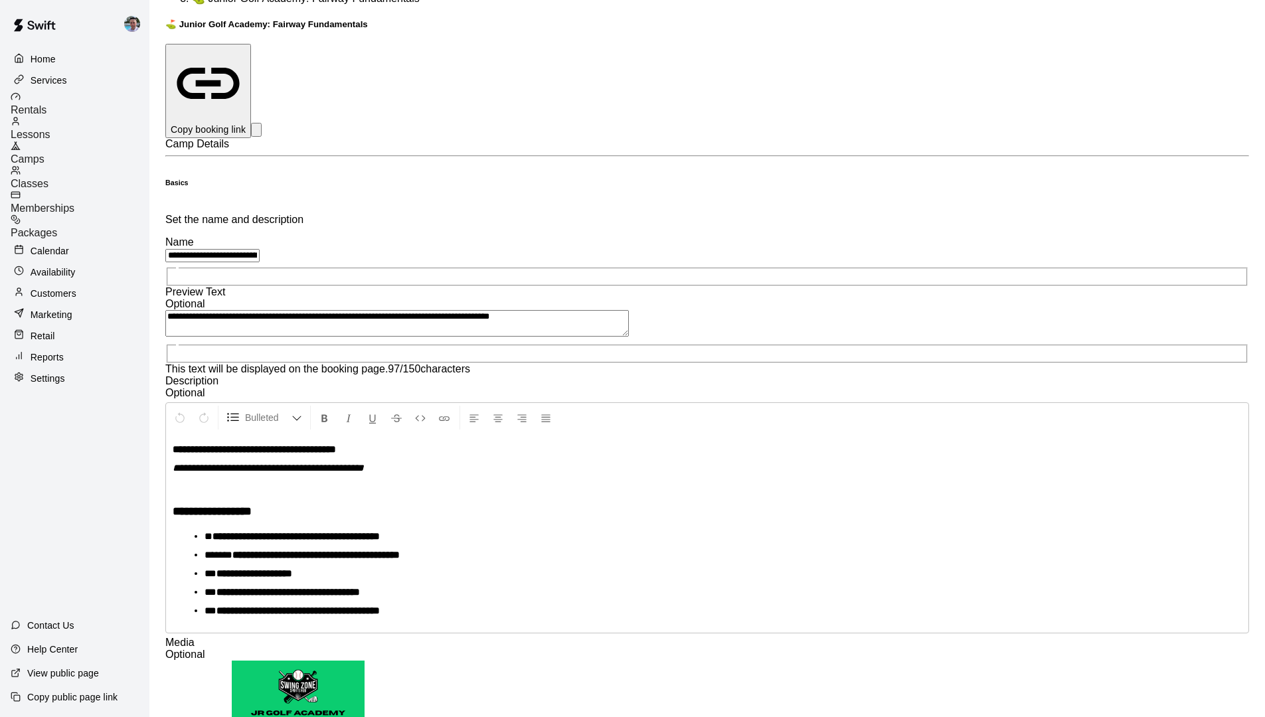
scroll to position [305, 0]
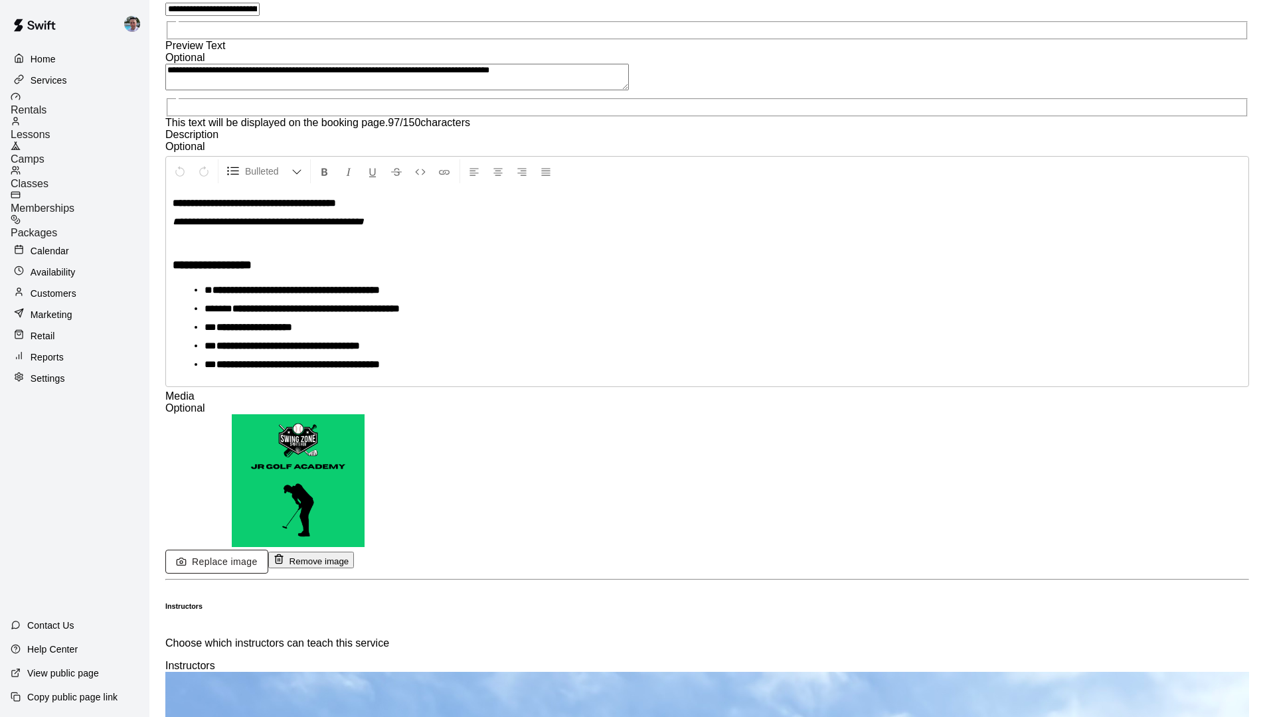
click at [268, 550] on button "Replace image" at bounding box center [216, 562] width 103 height 25
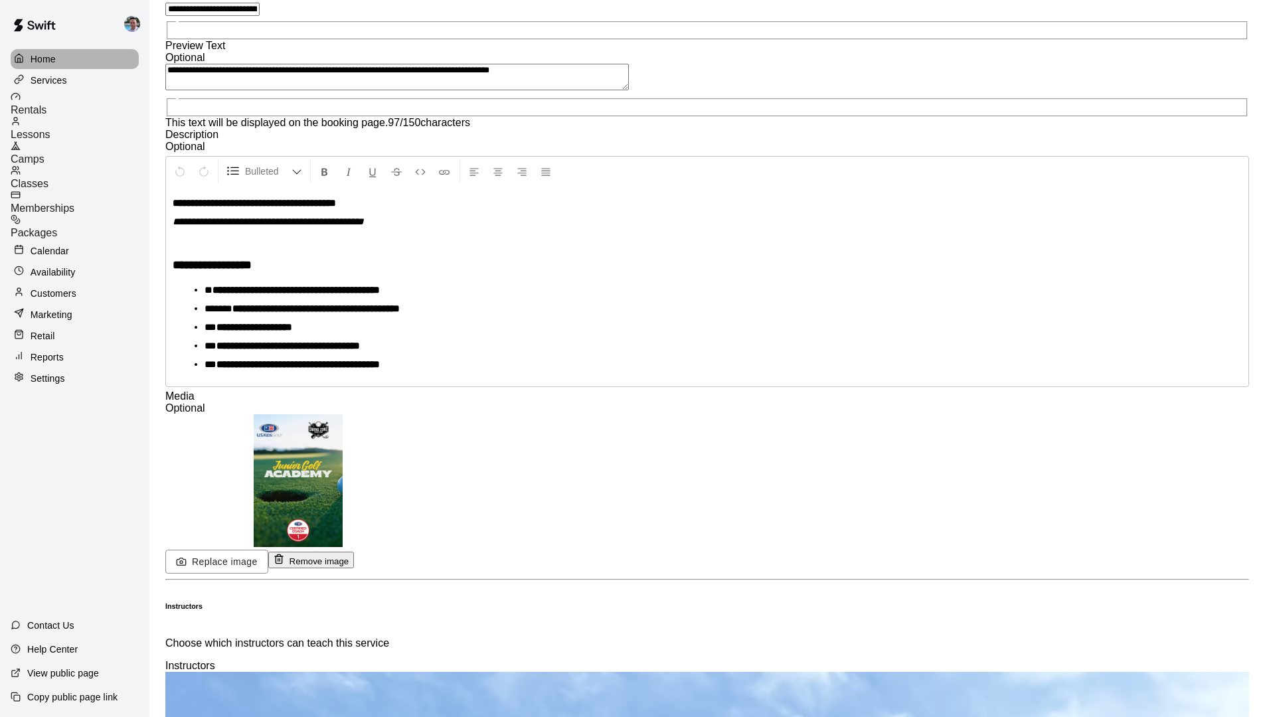
click at [55, 62] on p "Home" at bounding box center [43, 58] width 25 height 13
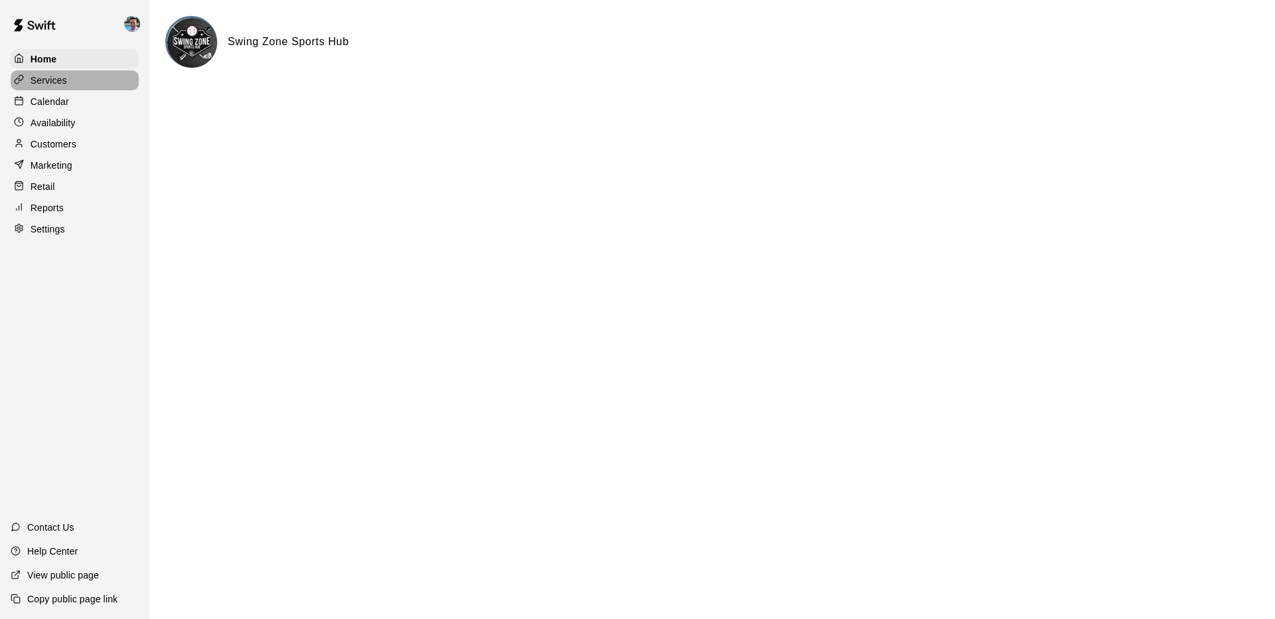
click at [56, 84] on p "Services" at bounding box center [49, 80] width 37 height 13
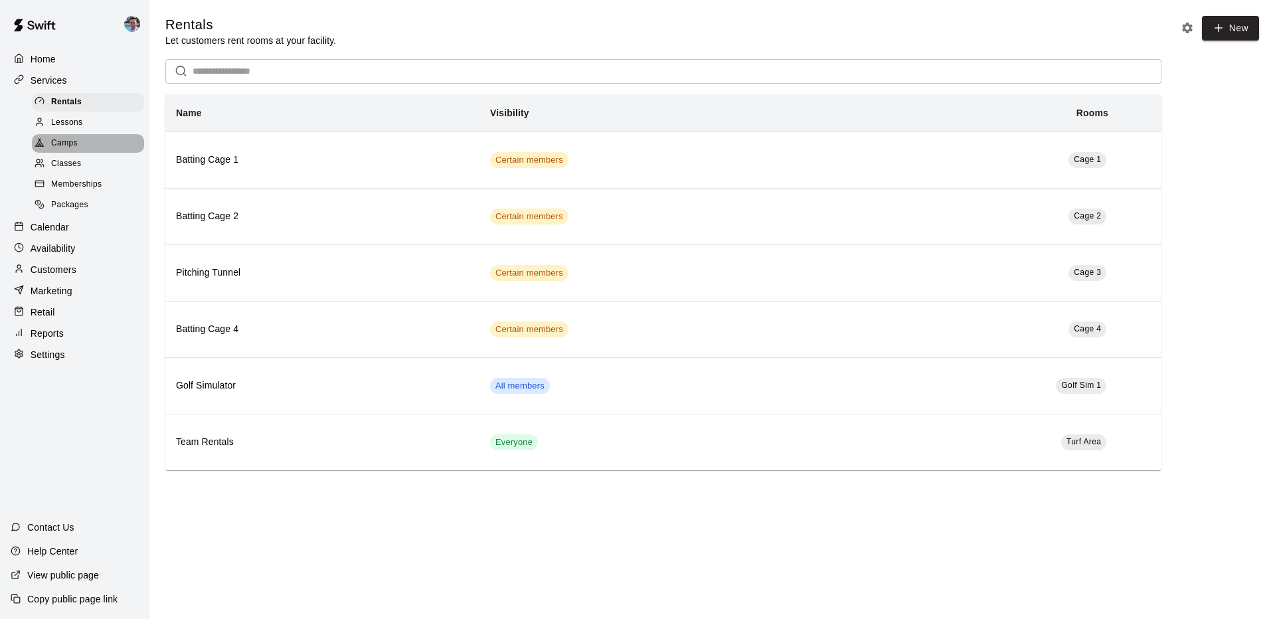
click at [56, 145] on span "Camps" at bounding box center [64, 143] width 27 height 13
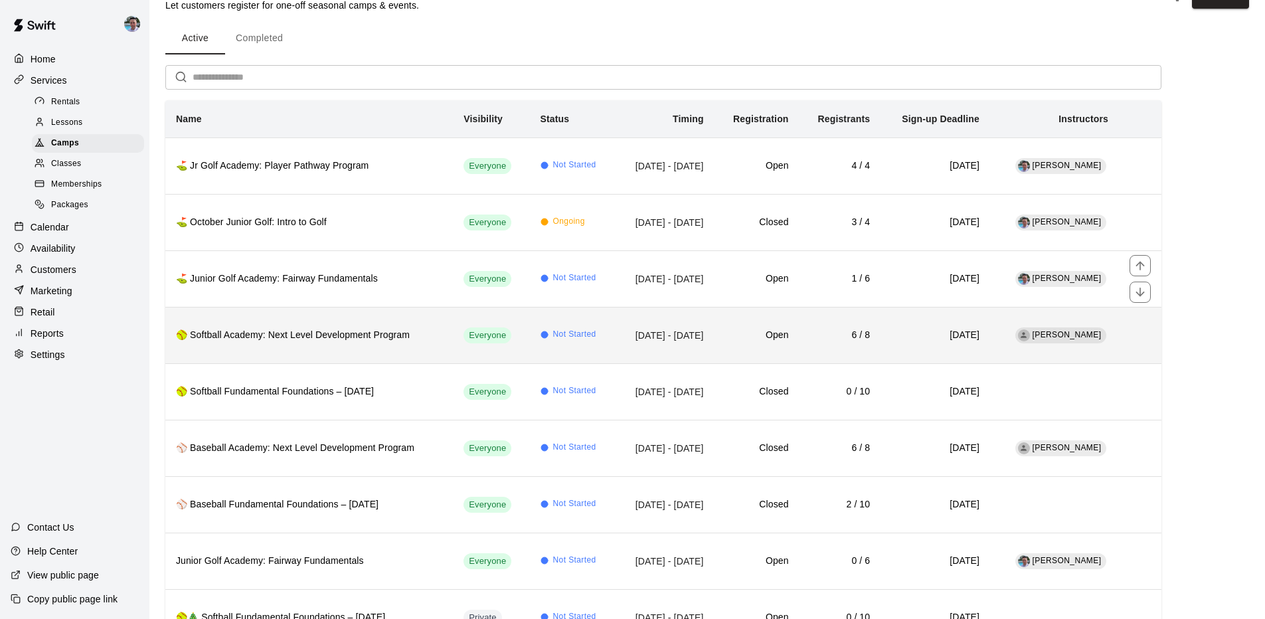
scroll to position [56, 0]
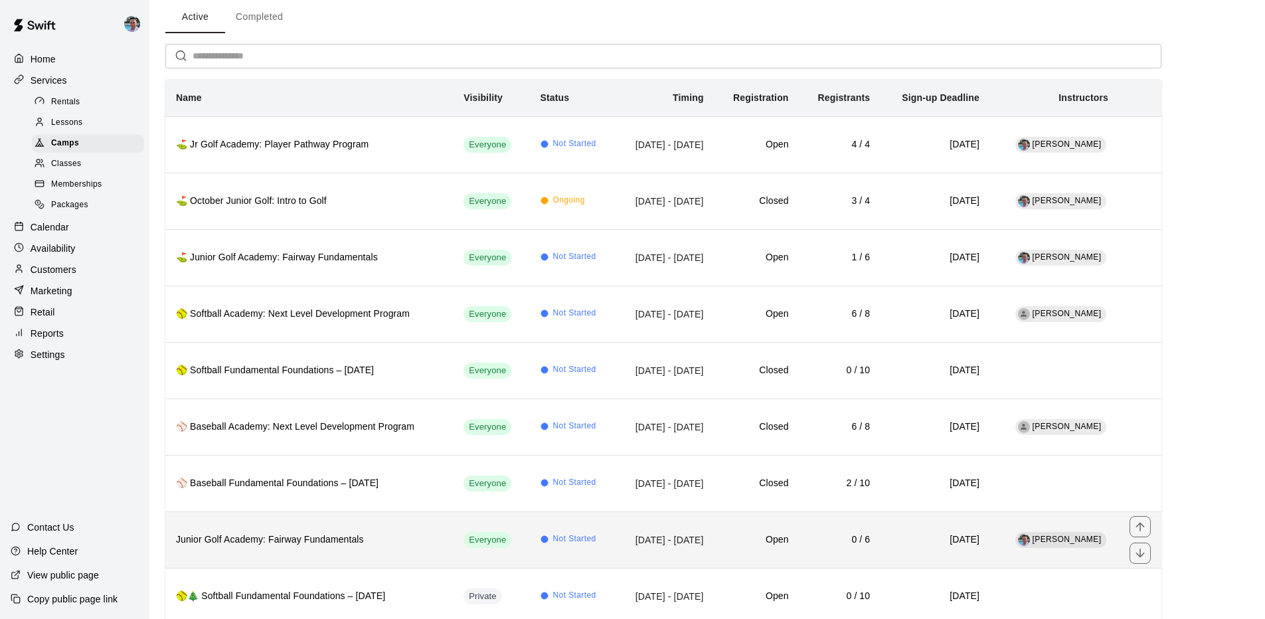
click at [294, 535] on h6 "Junior Golf Academy: Fairway Fundamentals" at bounding box center [309, 539] width 266 height 15
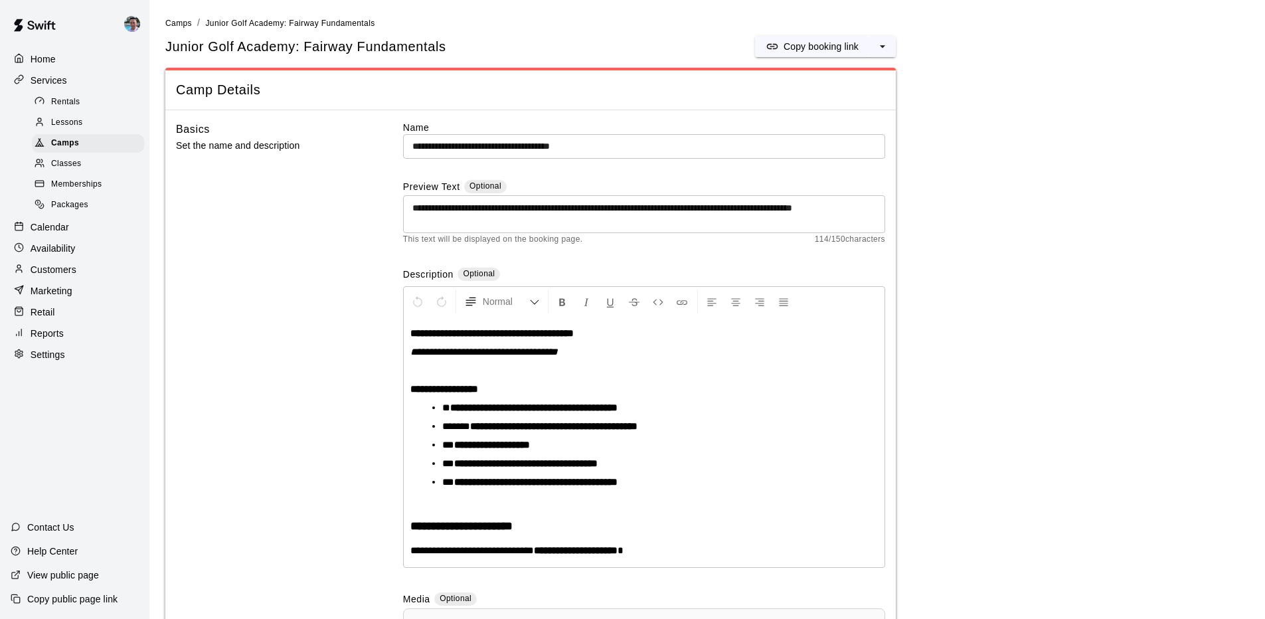
click at [413, 144] on input "**********" at bounding box center [644, 146] width 482 height 25
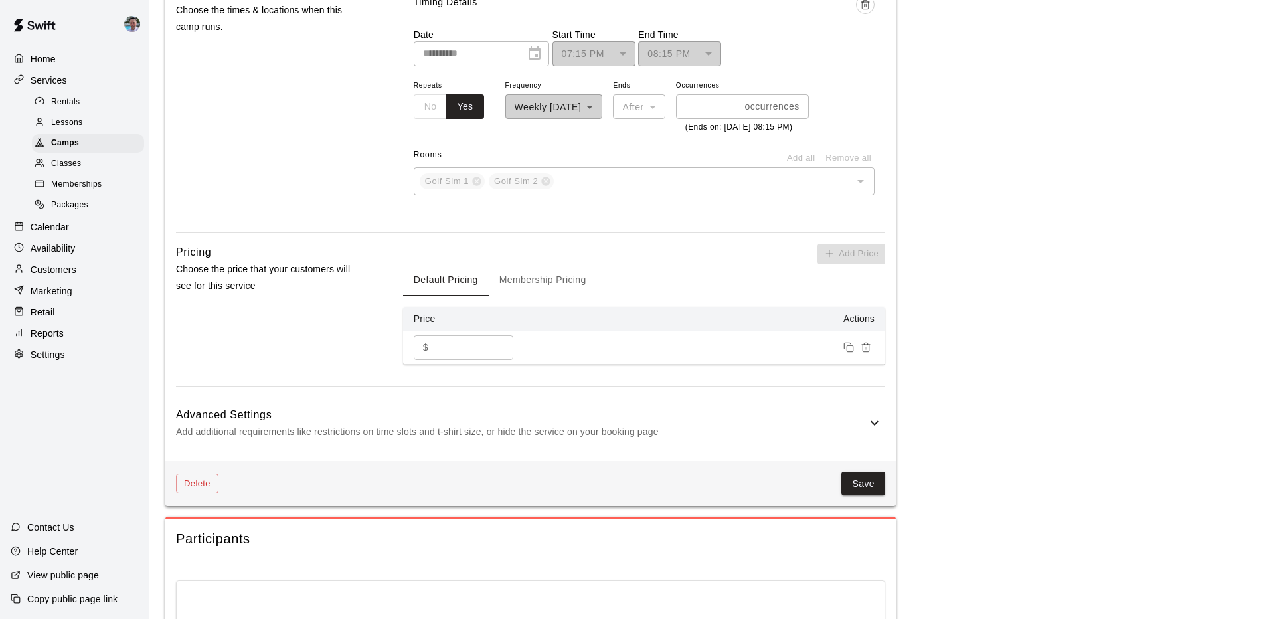
scroll to position [1210, 0]
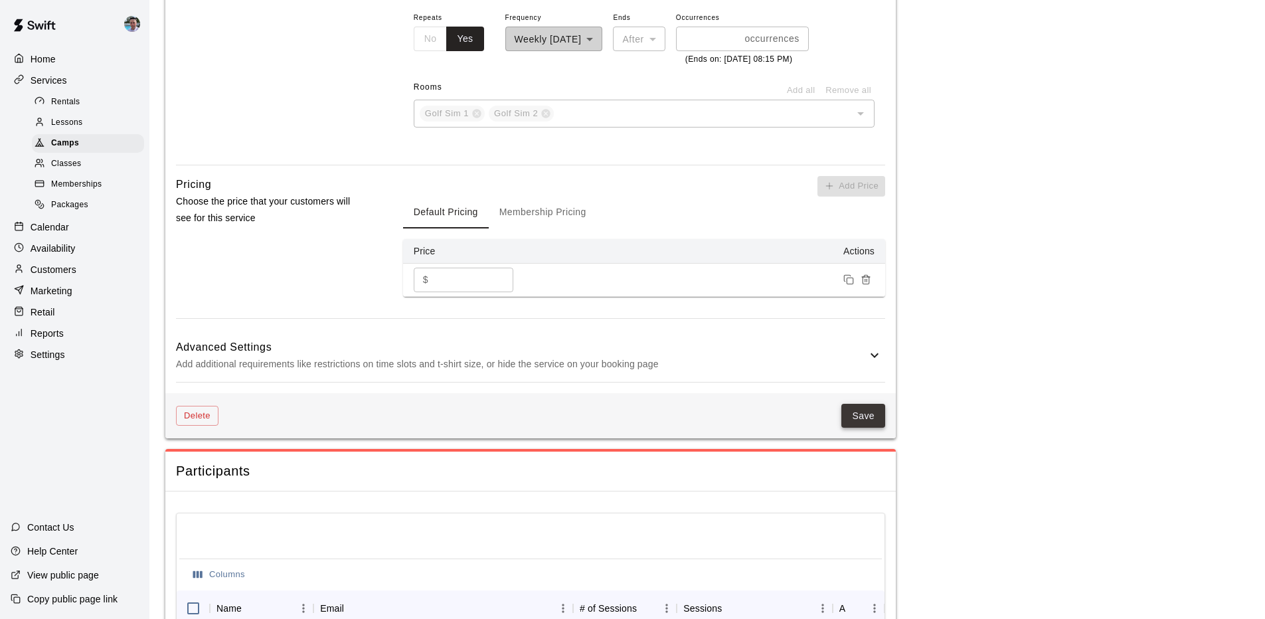
type input "**********"
click at [872, 428] on button "Save" at bounding box center [863, 416] width 44 height 25
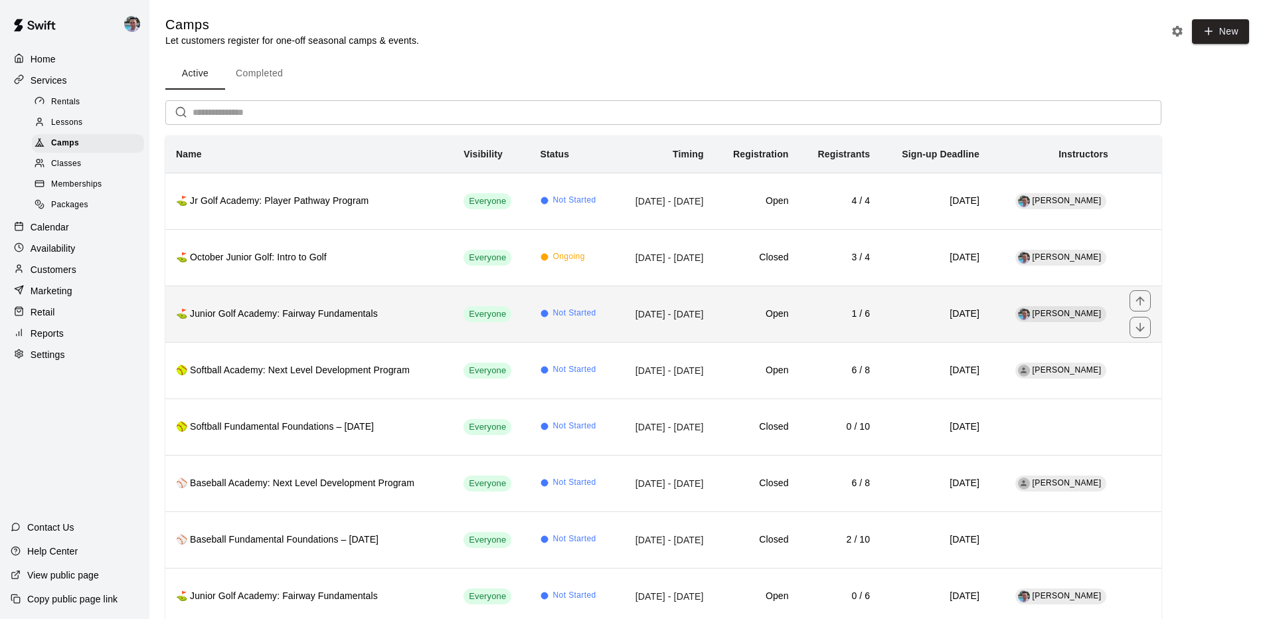
click at [341, 337] on th "⛳ Junior Golf Academy: Fairway Fundamentals" at bounding box center [308, 313] width 287 height 56
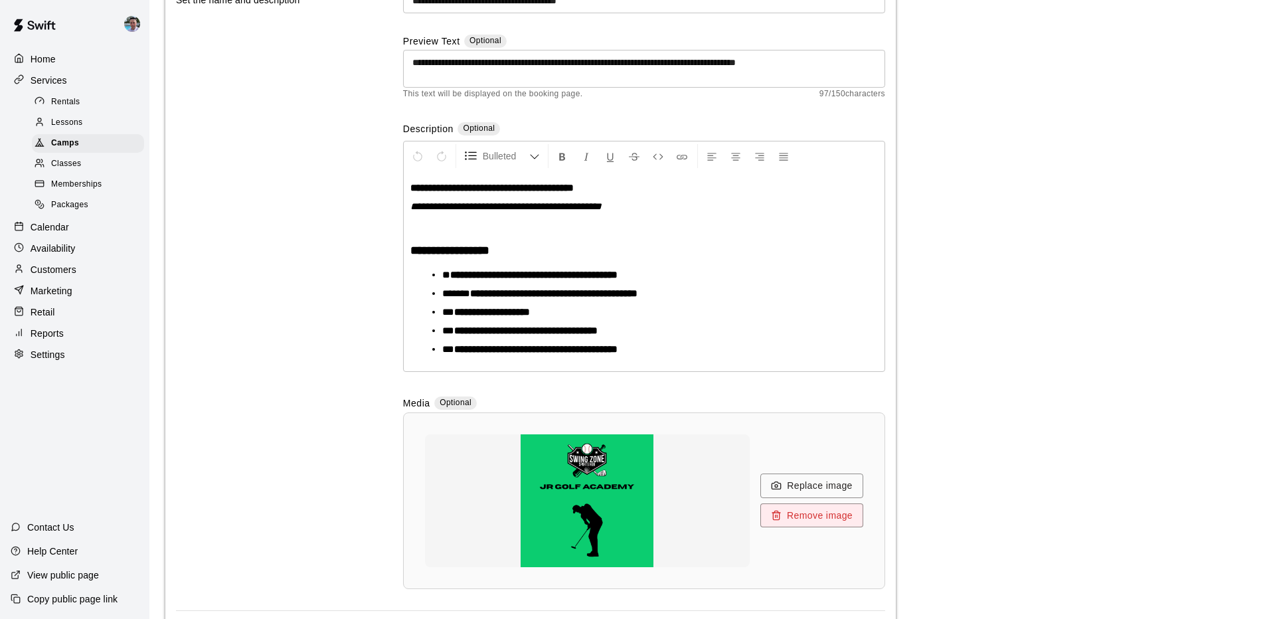
scroll to position [266, 0]
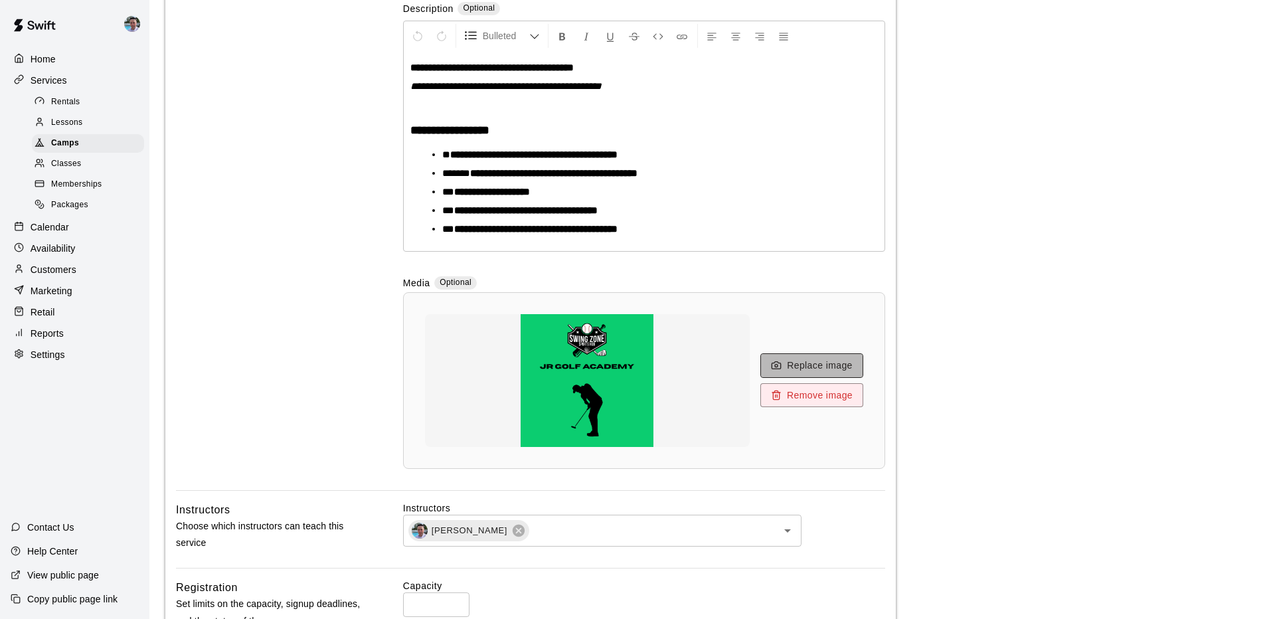
click at [828, 360] on button "Replace image" at bounding box center [811, 365] width 103 height 25
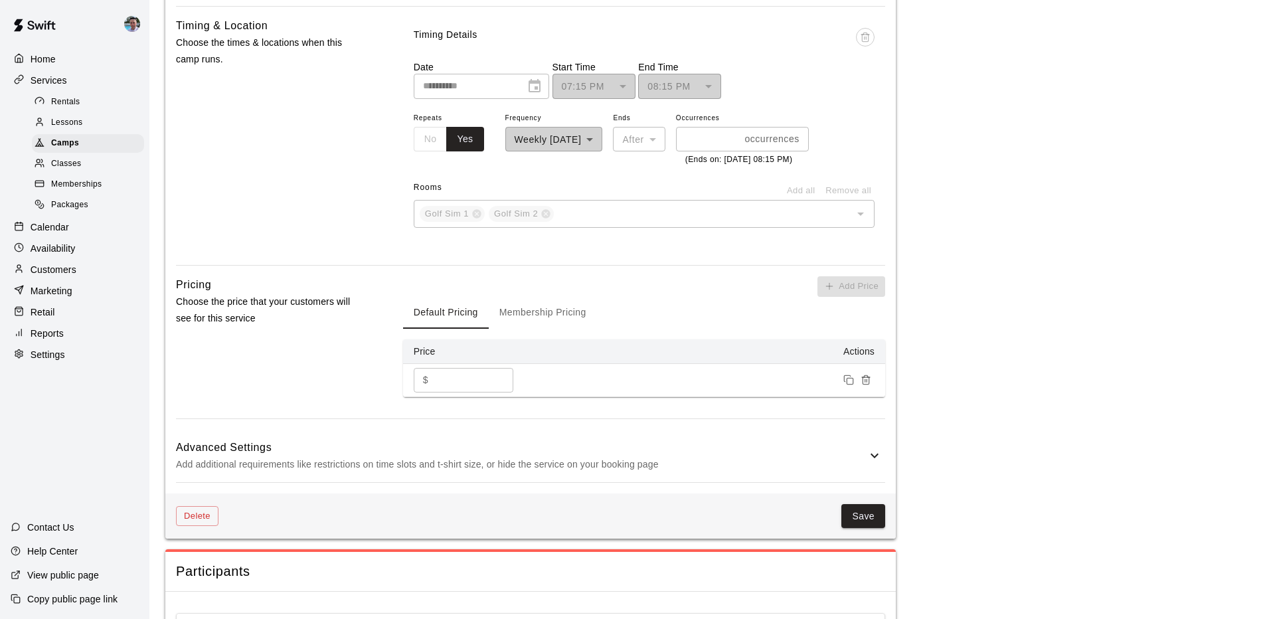
scroll to position [1265, 0]
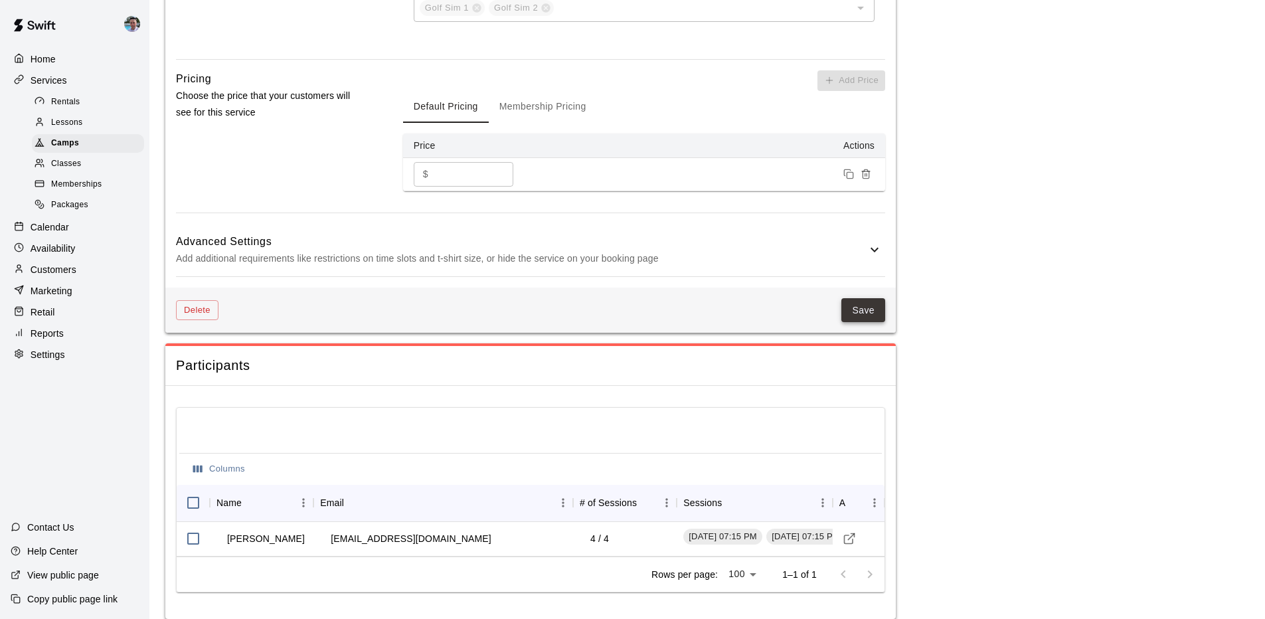
click at [852, 323] on button "Save" at bounding box center [863, 310] width 44 height 25
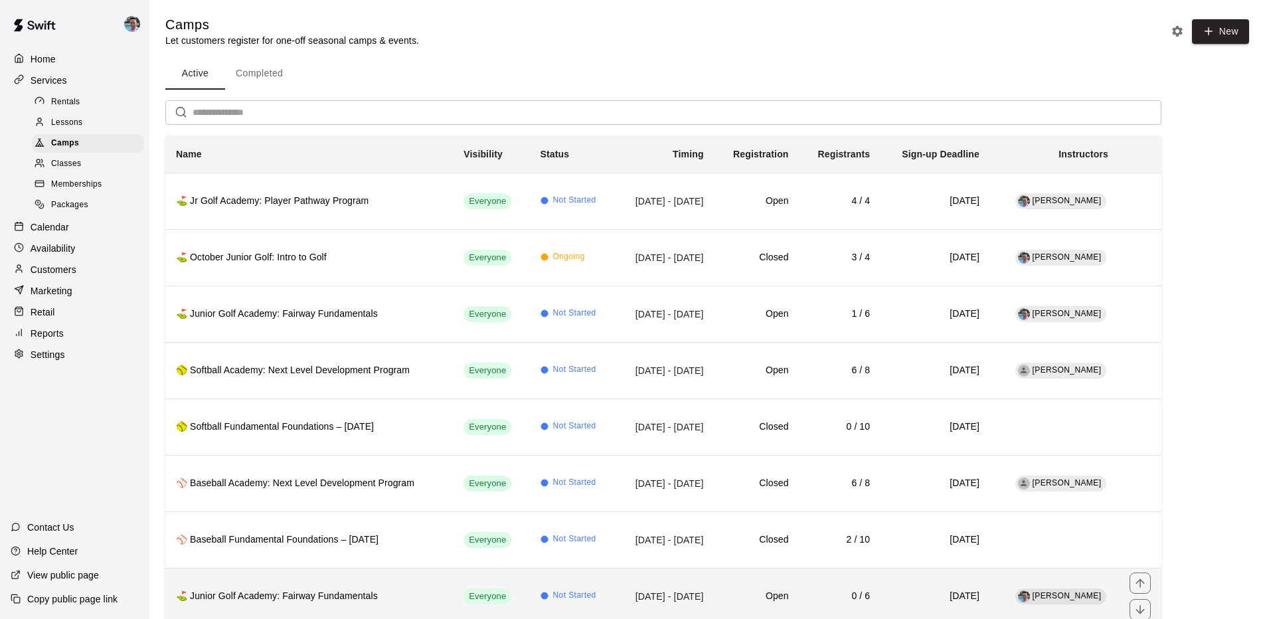
click at [336, 587] on th "⛳️ Junior Golf Academy: Fairway Fundamentals" at bounding box center [308, 596] width 287 height 56
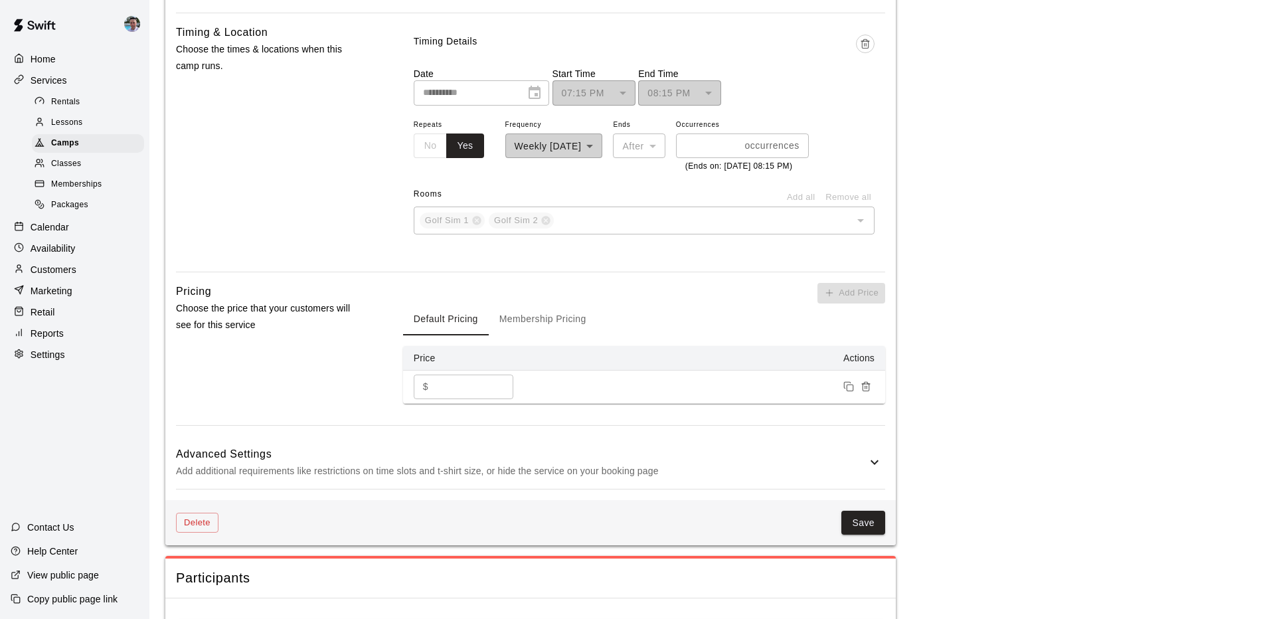
scroll to position [1352, 0]
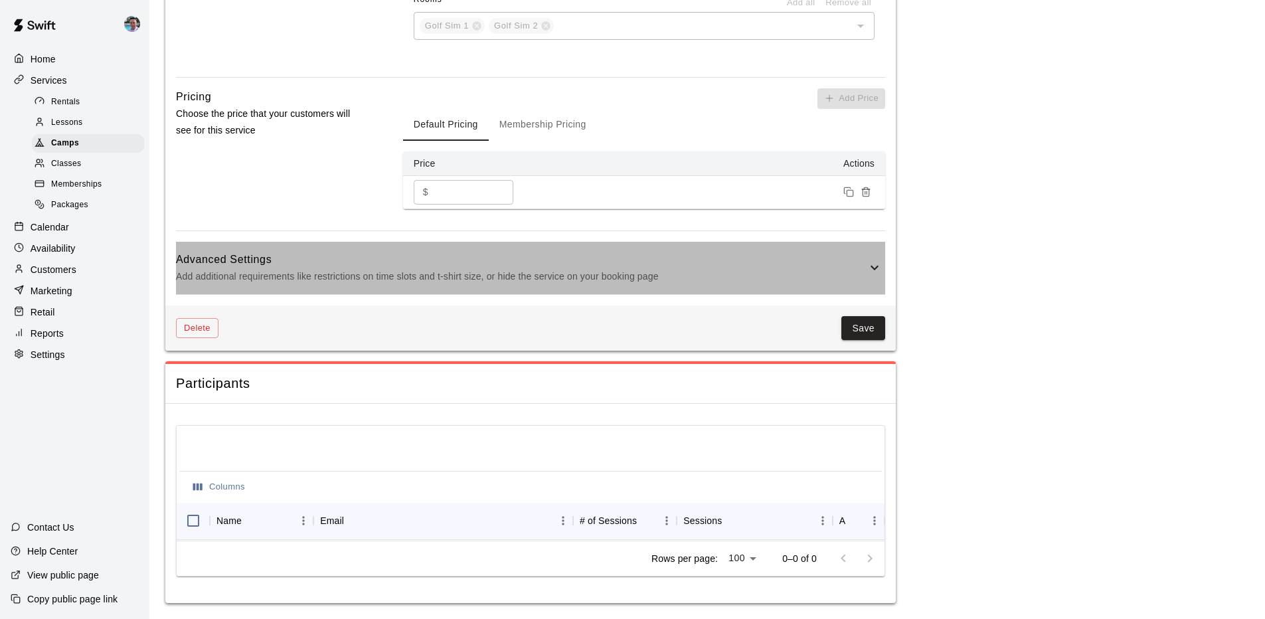
click at [571, 272] on p "Add additional requirements like restrictions on time slots and t-shirt size, o…" at bounding box center [521, 276] width 690 height 17
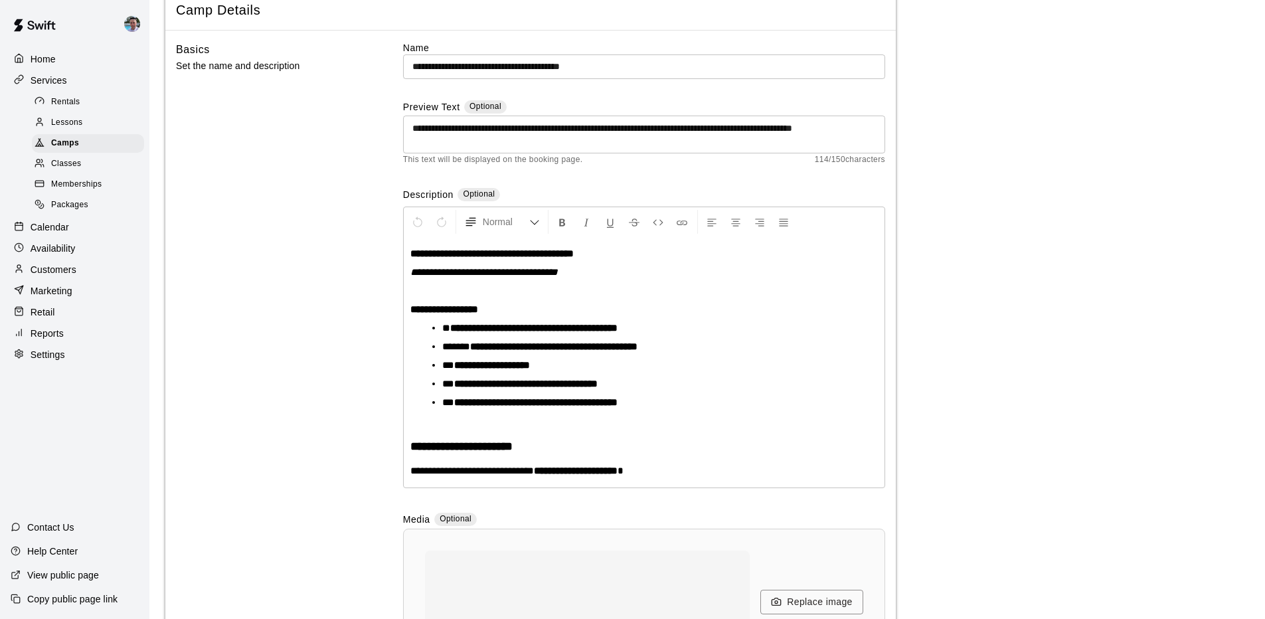
scroll to position [437, 0]
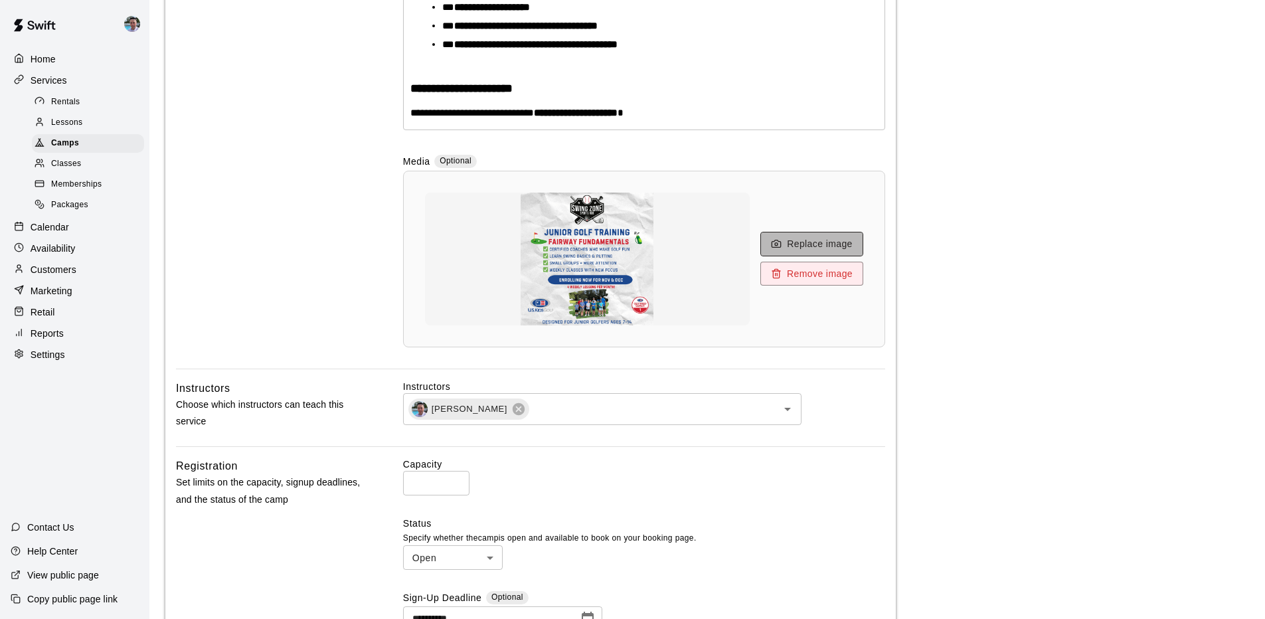
click at [790, 242] on button "Replace image" at bounding box center [811, 244] width 103 height 25
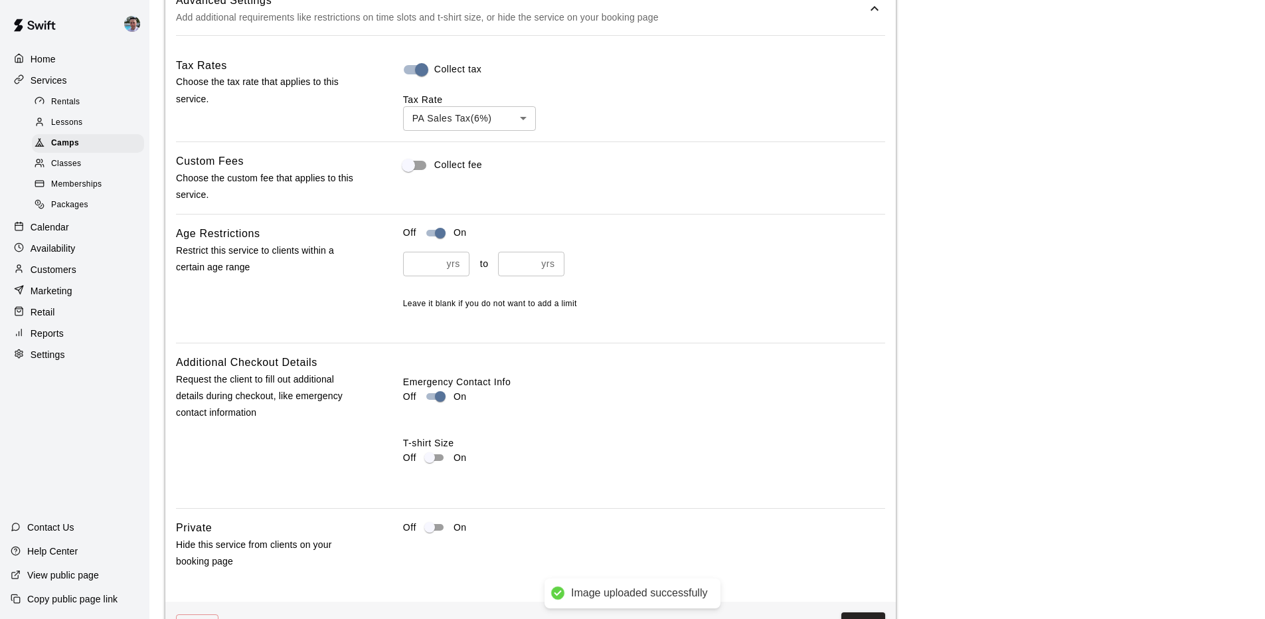
scroll to position [1905, 0]
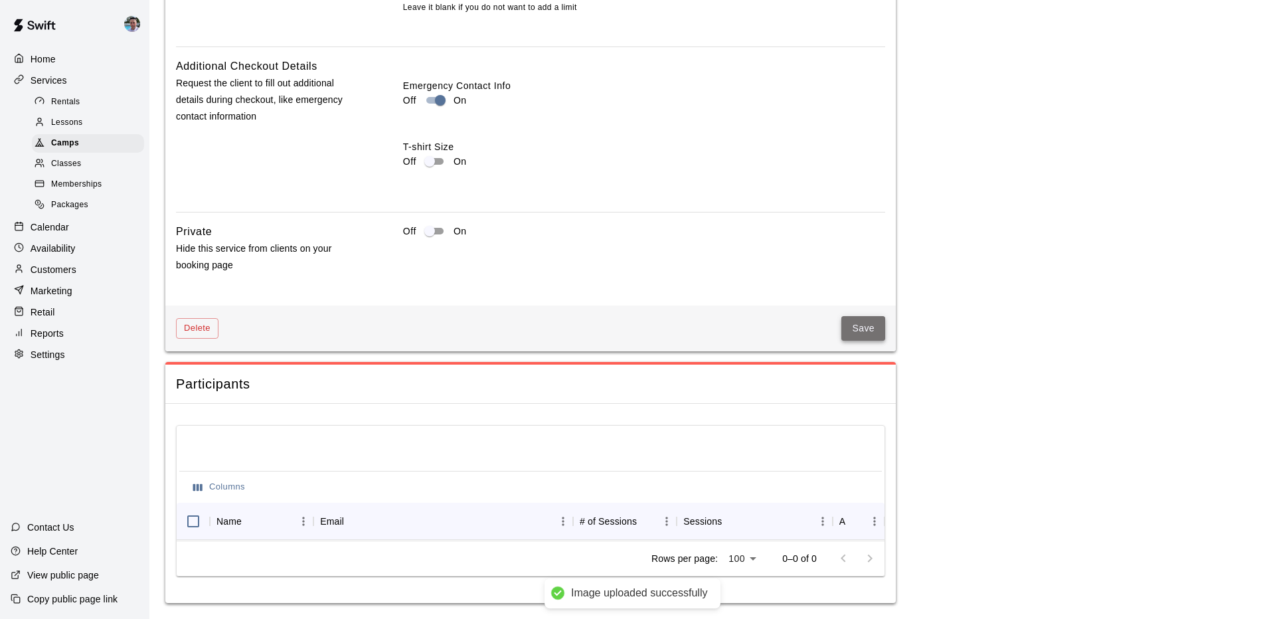
click at [859, 324] on button "Save" at bounding box center [863, 328] width 44 height 25
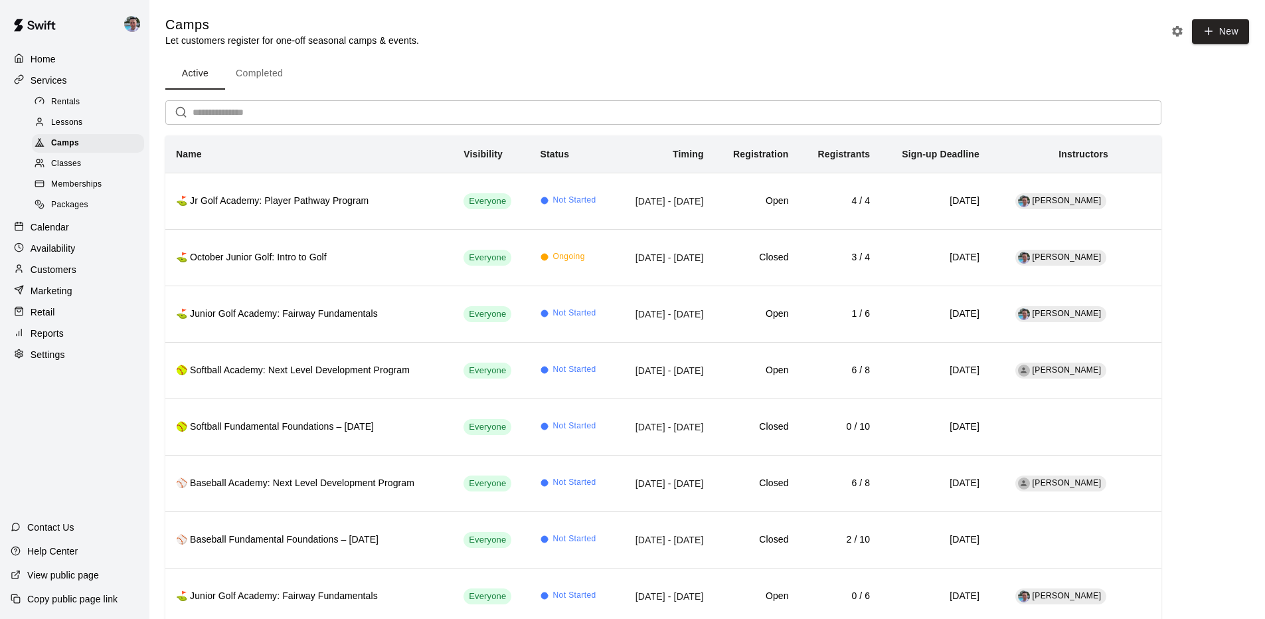
click at [65, 575] on p "View public page" at bounding box center [63, 574] width 72 height 13
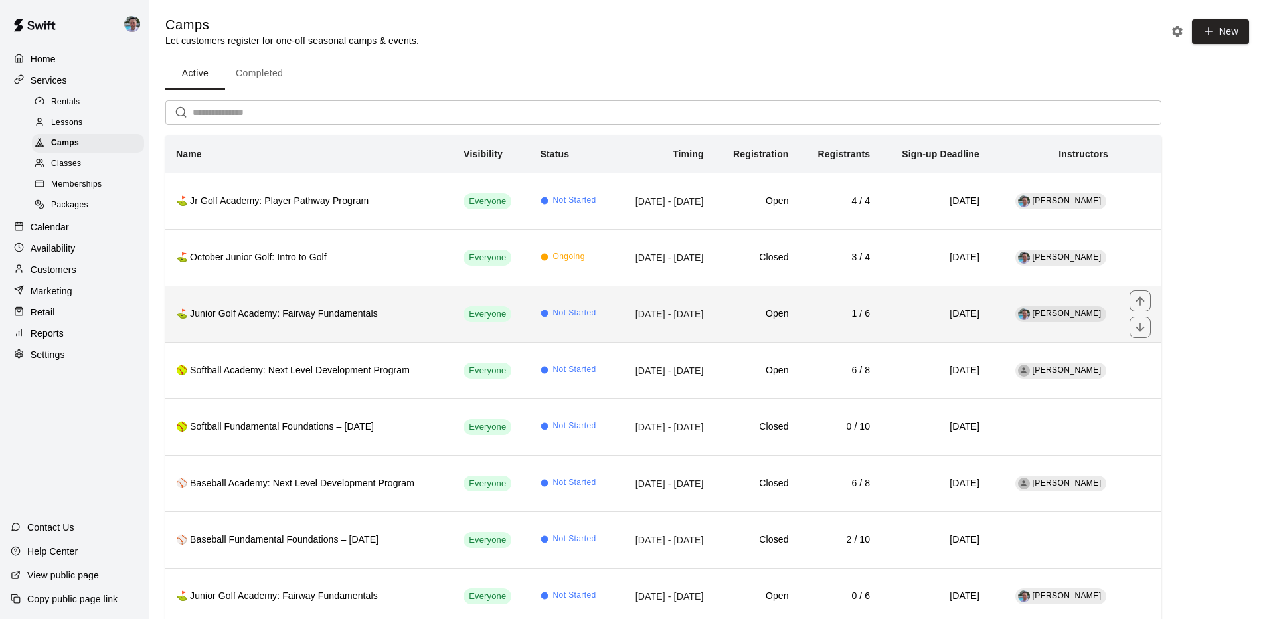
click at [406, 307] on h6 "⛳ Junior Golf Academy: Fairway Fundamentals" at bounding box center [309, 314] width 266 height 15
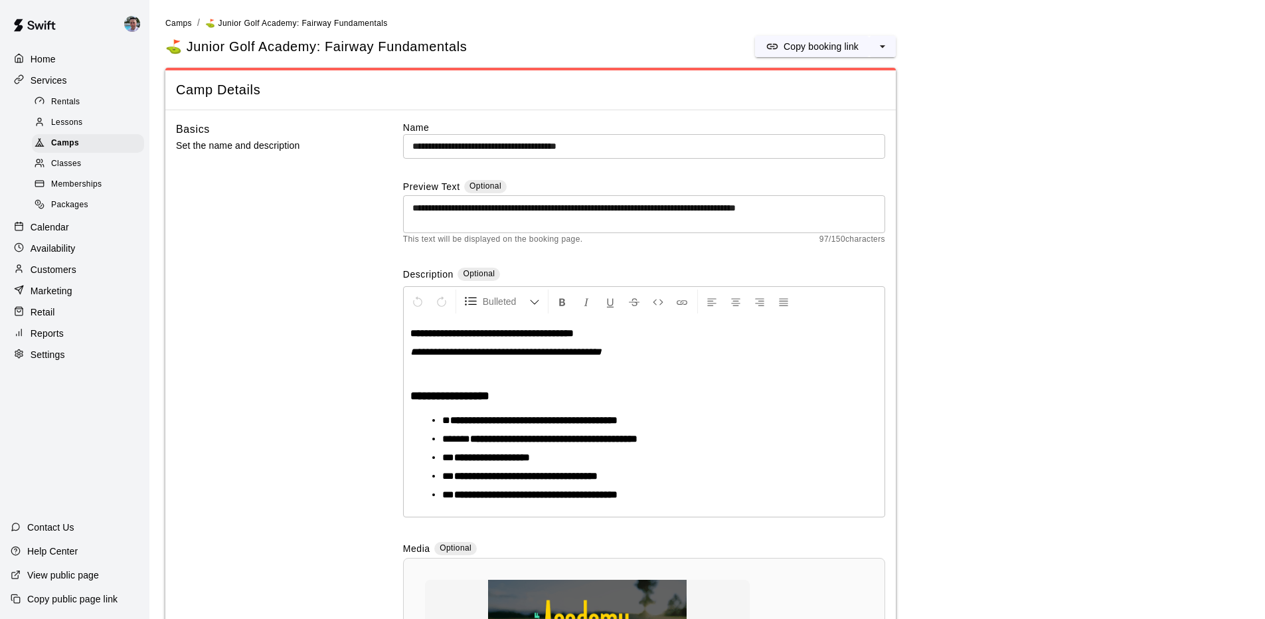
scroll to position [376, 0]
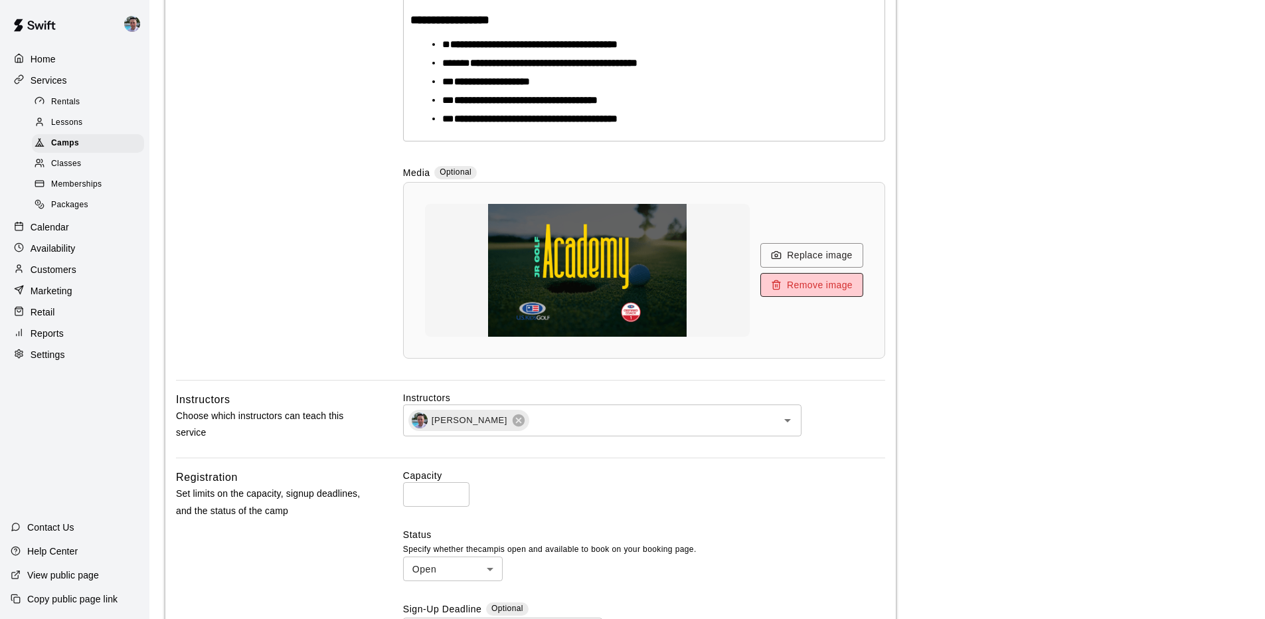
click at [795, 285] on button "Remove image" at bounding box center [811, 285] width 103 height 25
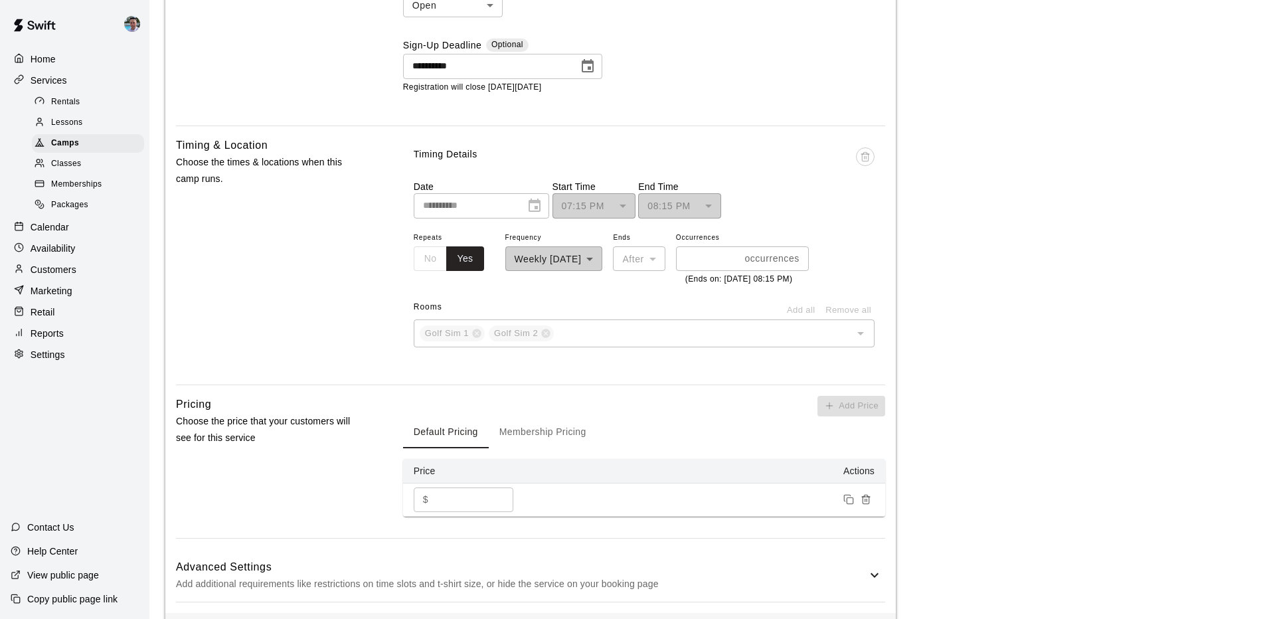
scroll to position [1282, 0]
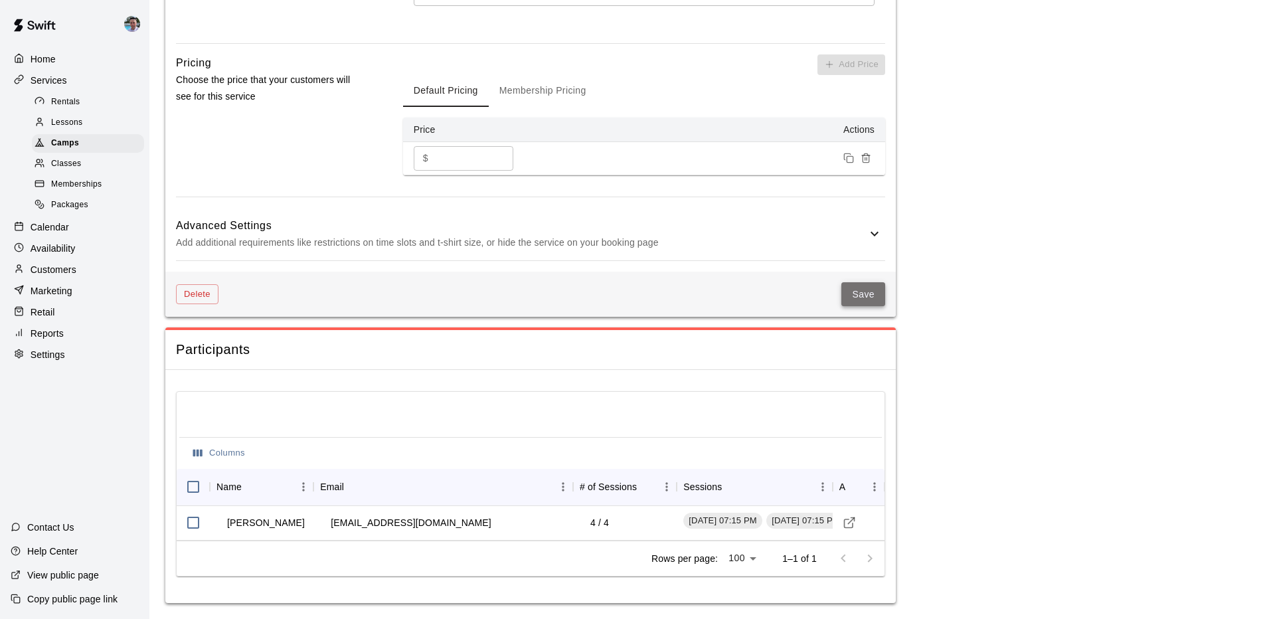
click at [860, 297] on button "Save" at bounding box center [863, 294] width 44 height 25
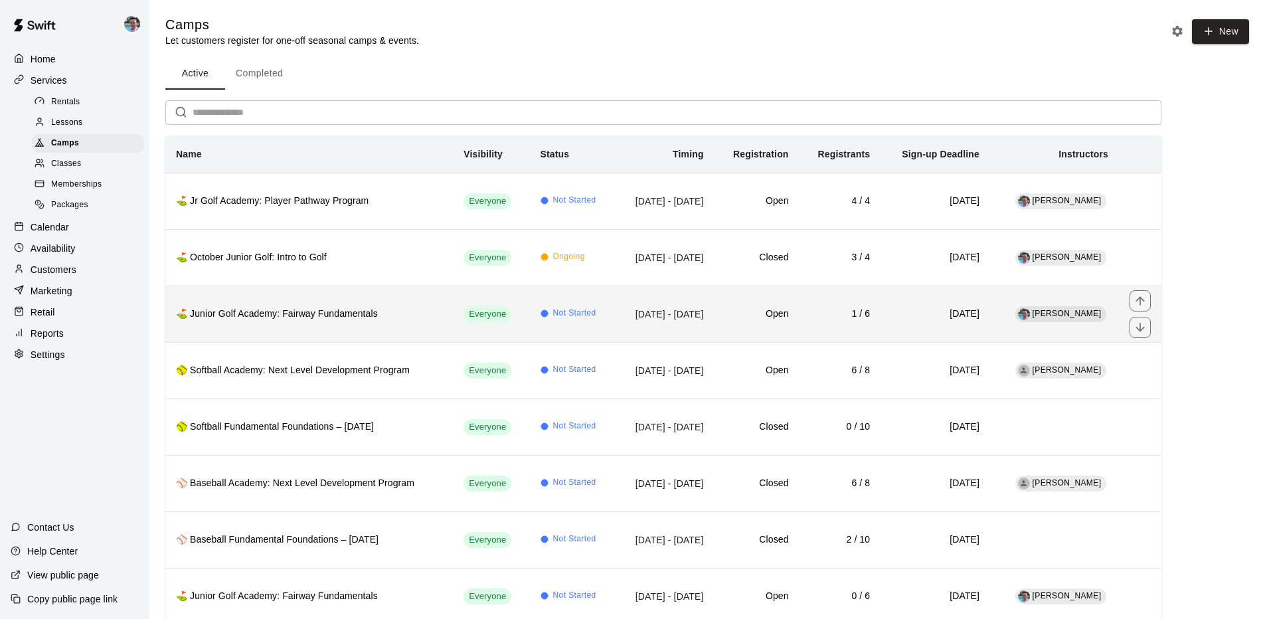
scroll to position [32, 0]
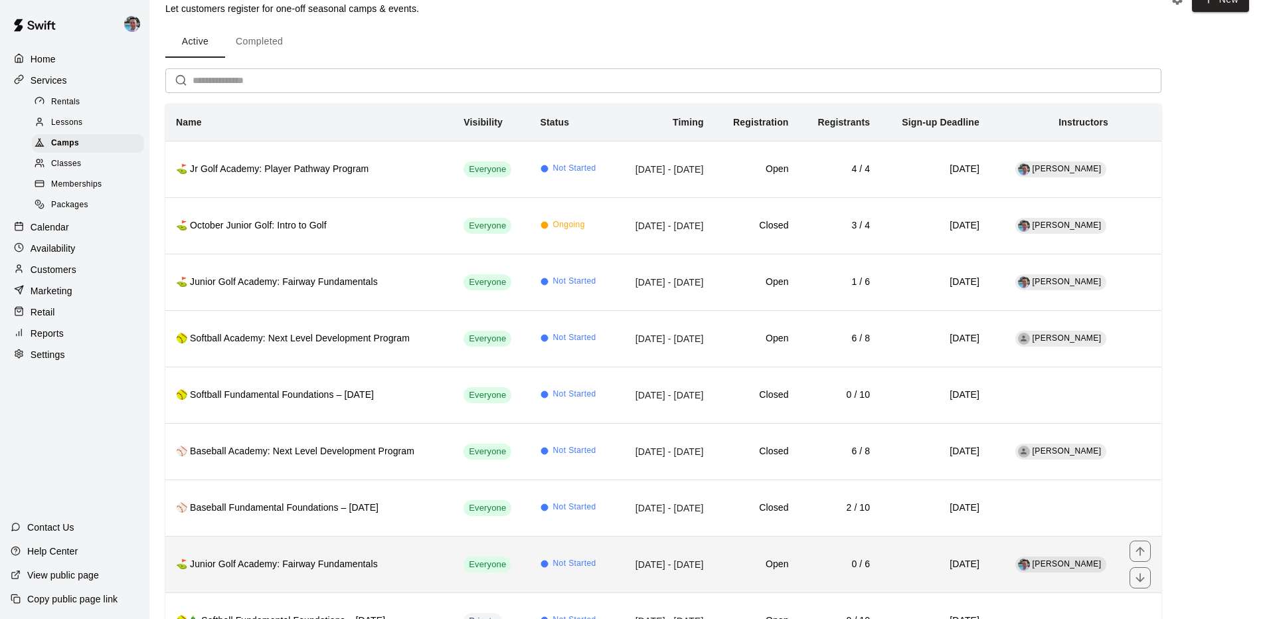
click at [364, 548] on th "⛳️ Junior Golf Academy: Fairway Fundamentals" at bounding box center [308, 564] width 287 height 56
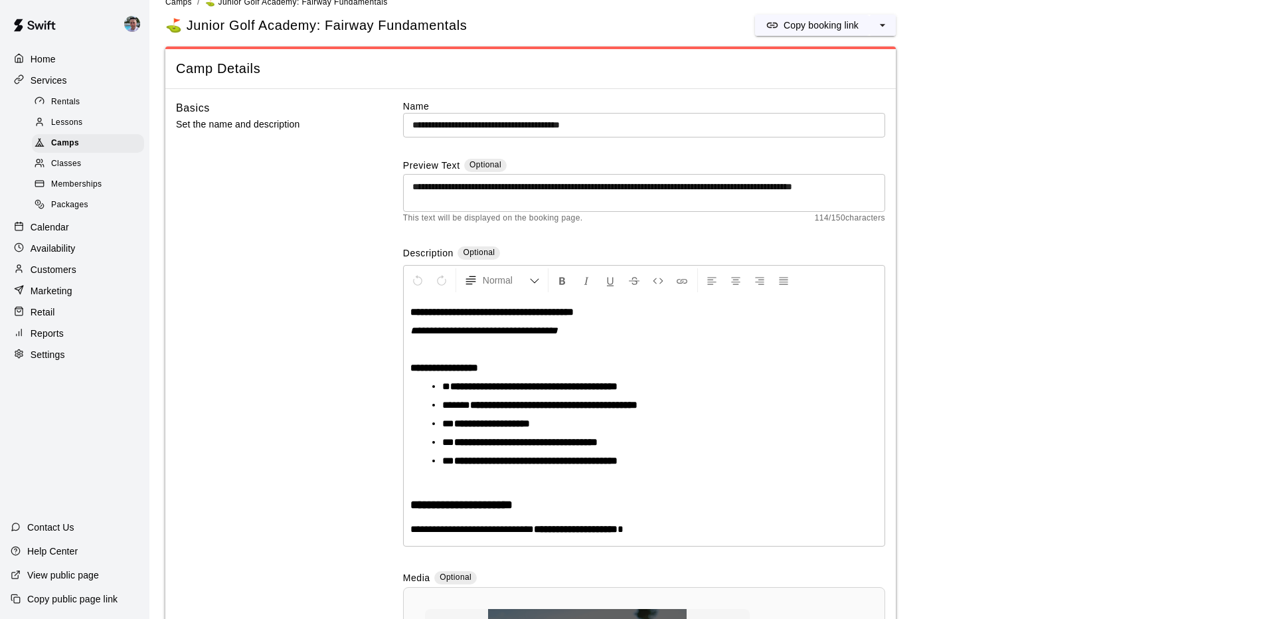
scroll to position [518, 0]
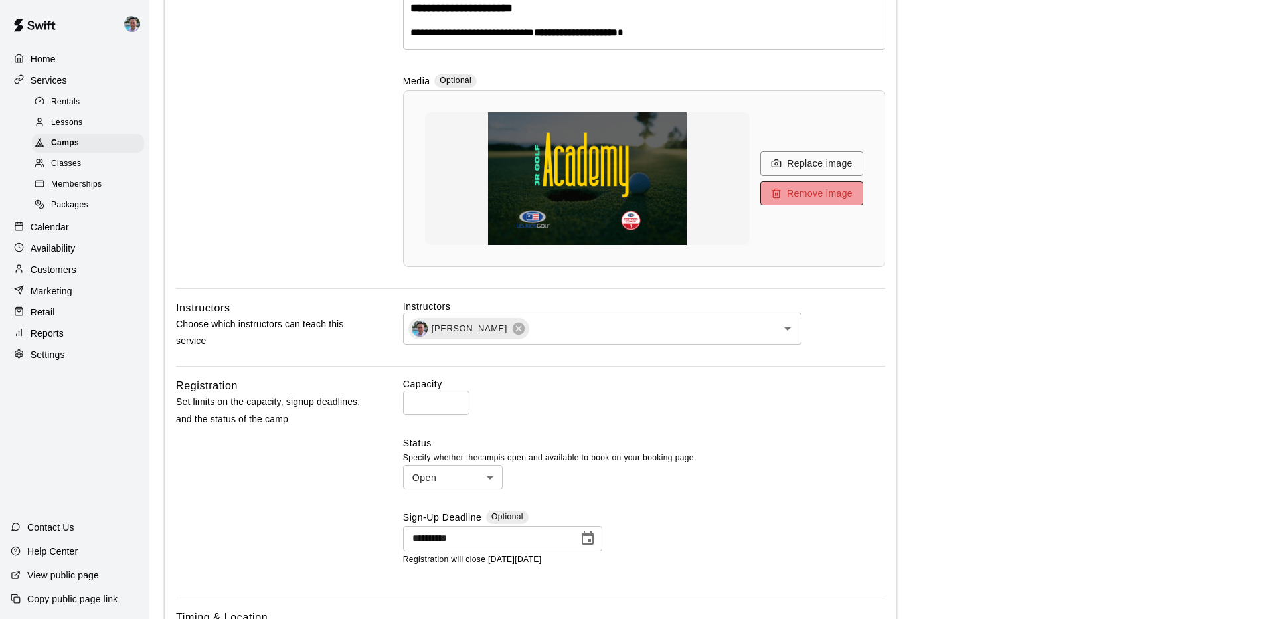
click at [830, 195] on button "Remove image" at bounding box center [811, 193] width 103 height 25
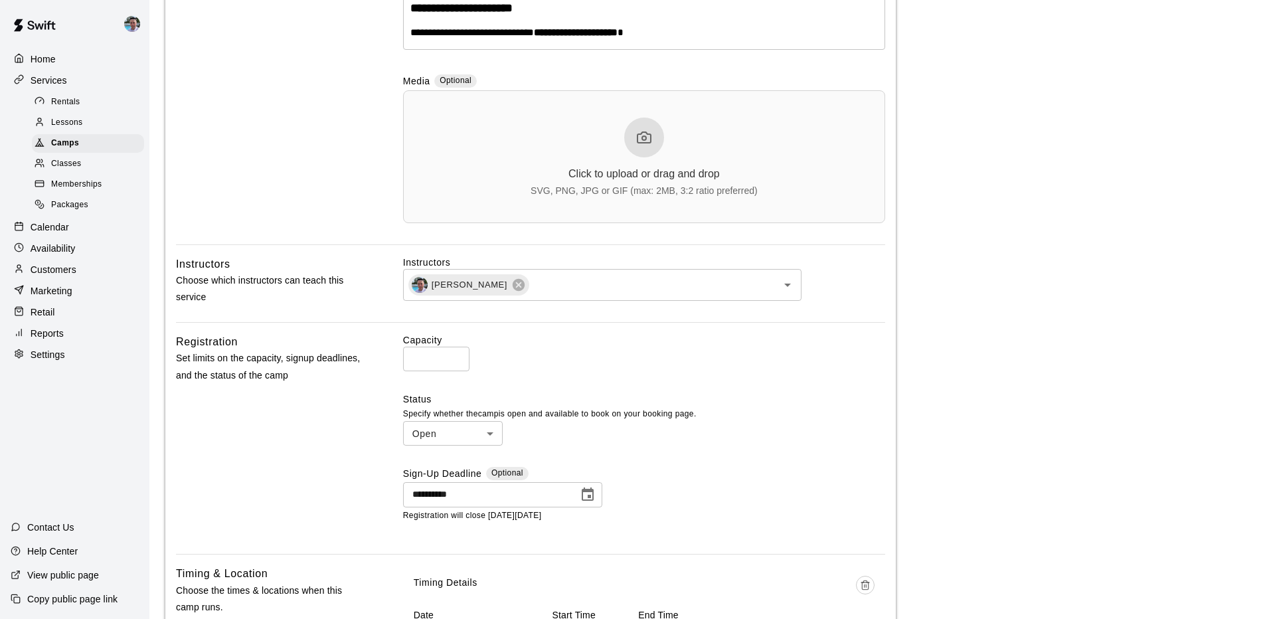
scroll to position [1152, 0]
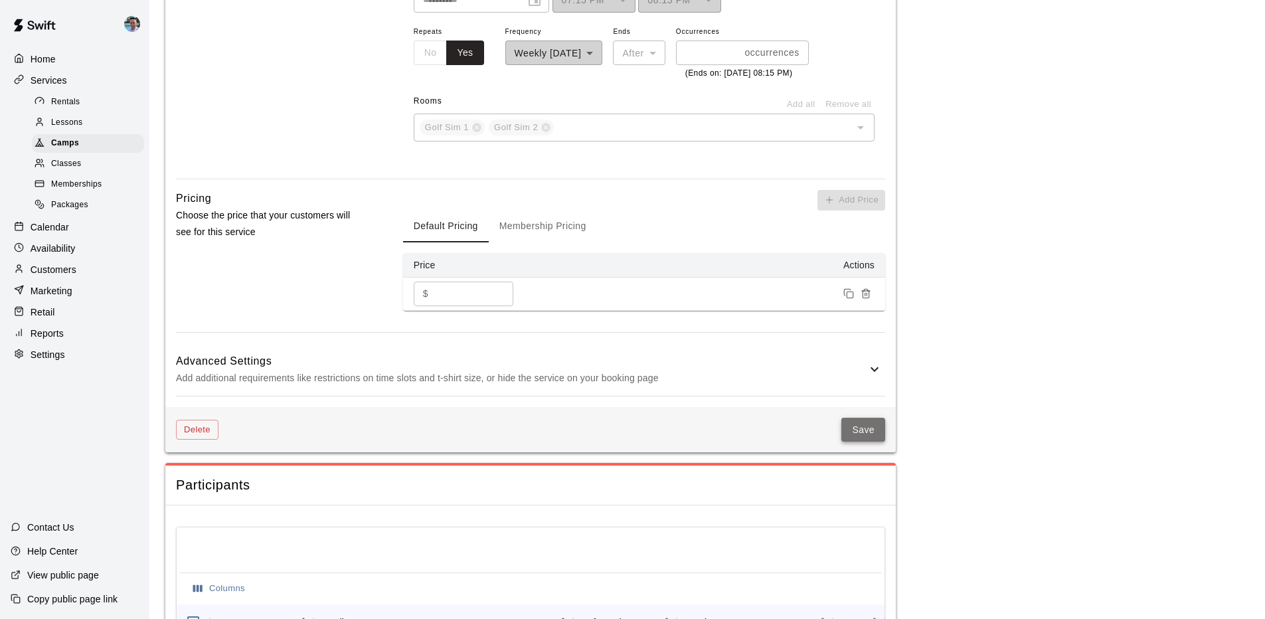
click at [862, 442] on button "Save" at bounding box center [863, 430] width 44 height 25
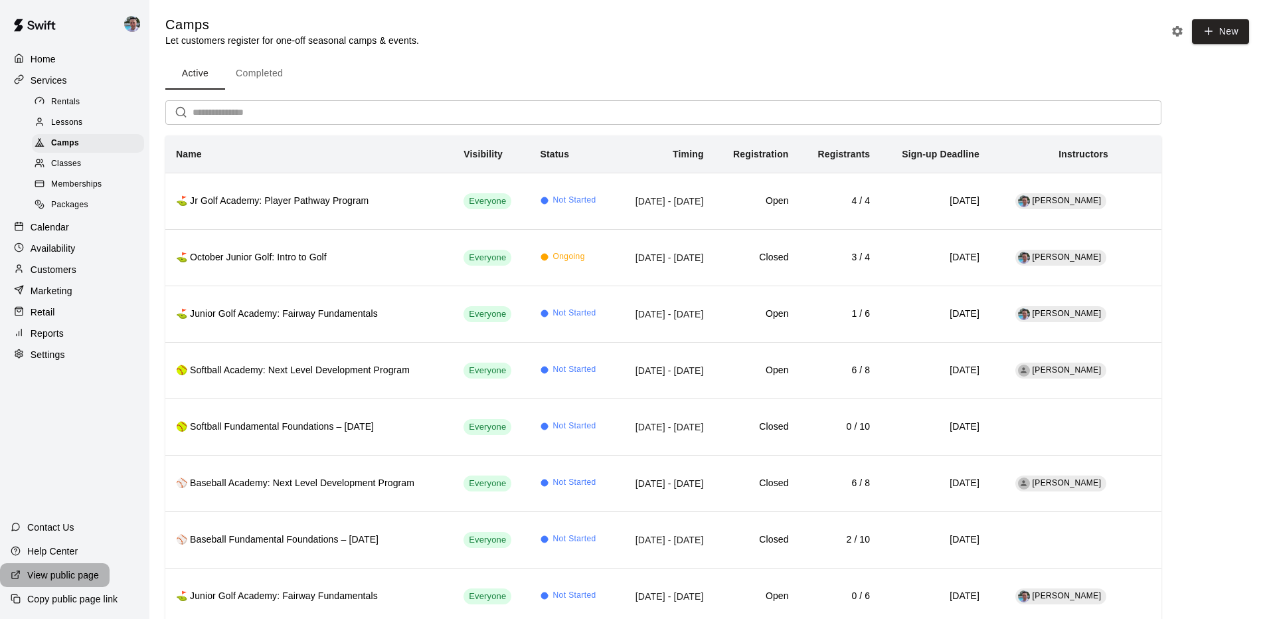
click at [72, 580] on p "View public page" at bounding box center [63, 574] width 72 height 13
click at [50, 229] on p "Calendar" at bounding box center [50, 226] width 39 height 13
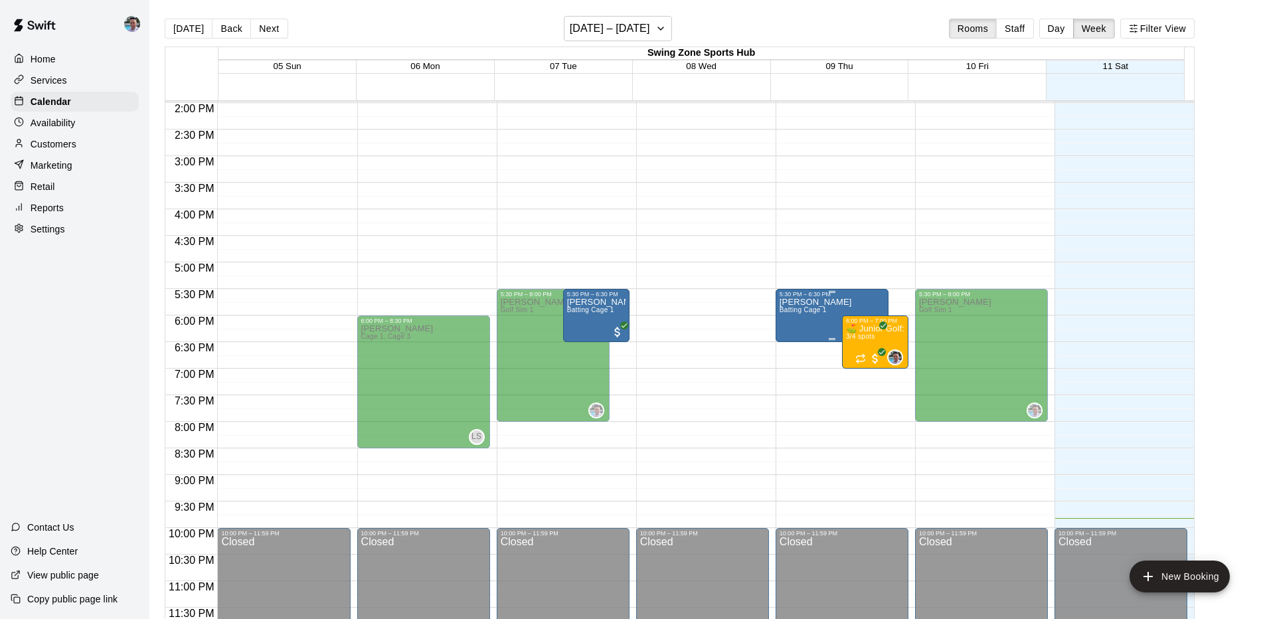
scroll to position [21, 0]
